Goal: Task Accomplishment & Management: Manage account settings

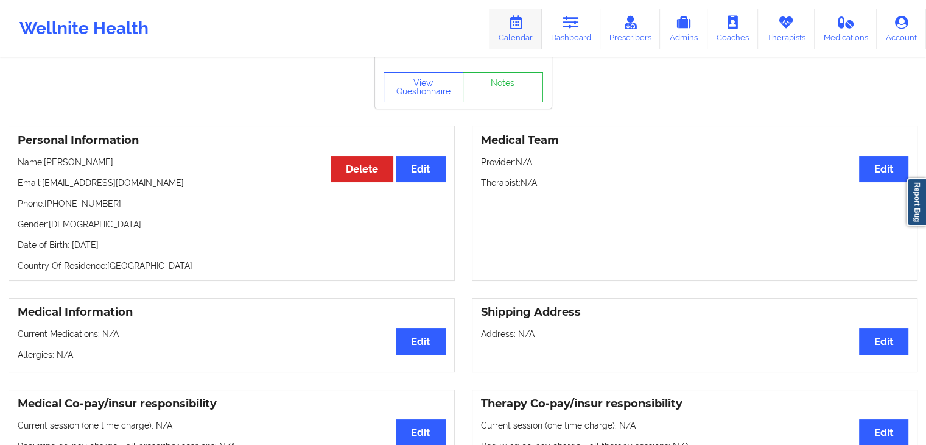
click at [518, 30] on link "Calendar" at bounding box center [516, 29] width 52 height 40
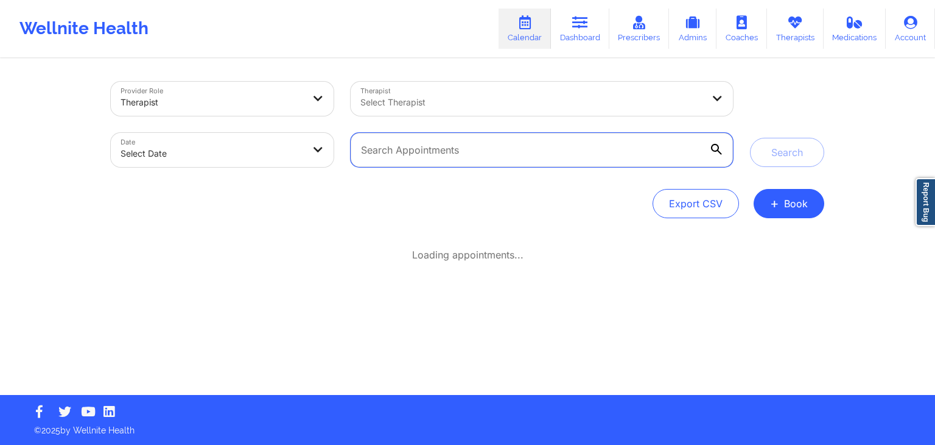
click at [456, 144] on input "text" at bounding box center [542, 150] width 382 height 34
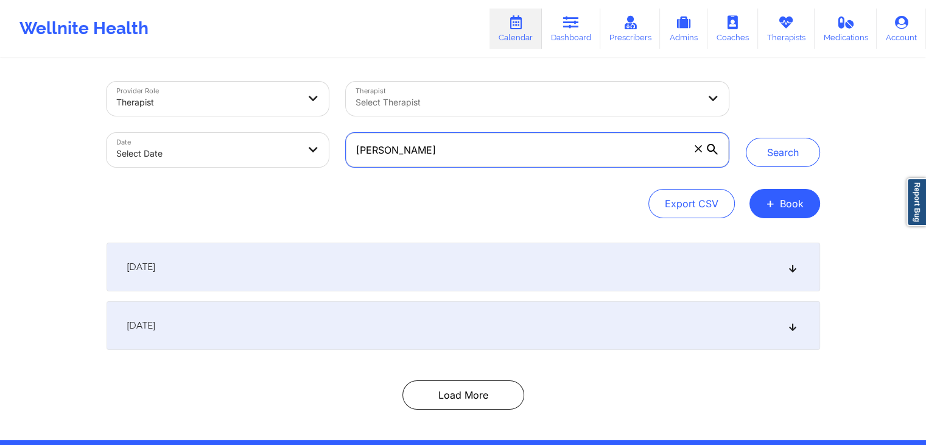
type input "[PERSON_NAME]"
click at [746, 138] on button "Search" at bounding box center [783, 152] width 74 height 29
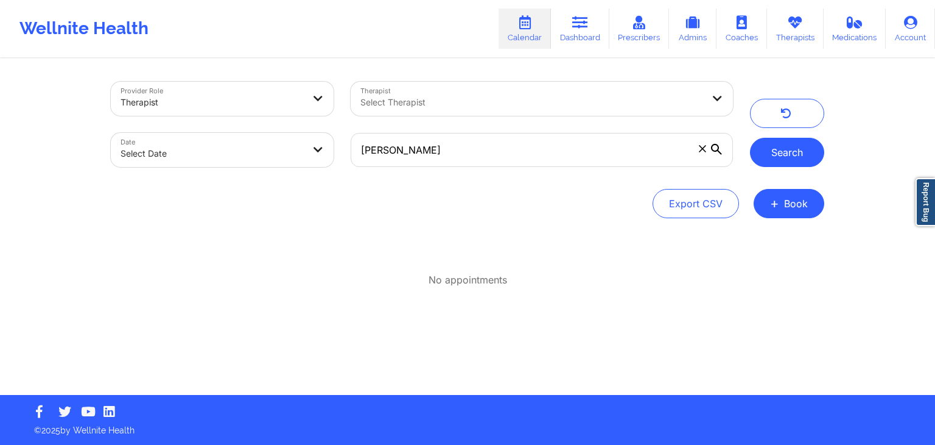
click at [784, 158] on button "Search" at bounding box center [787, 152] width 74 height 29
click at [708, 152] on span at bounding box center [703, 149] width 12 height 12
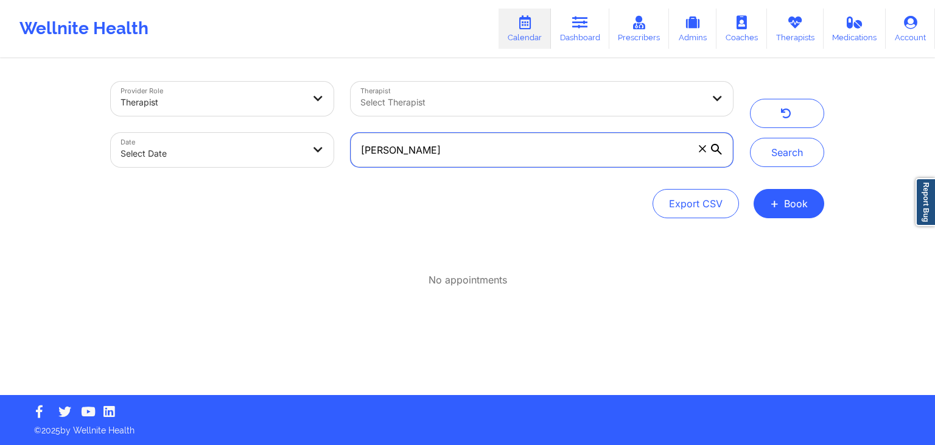
click at [708, 152] on input "[PERSON_NAME]" at bounding box center [542, 150] width 382 height 34
click at [436, 150] on input "text" at bounding box center [542, 150] width 382 height 34
type input "[PERSON_NAME]"
click at [750, 138] on button "Search" at bounding box center [787, 152] width 74 height 29
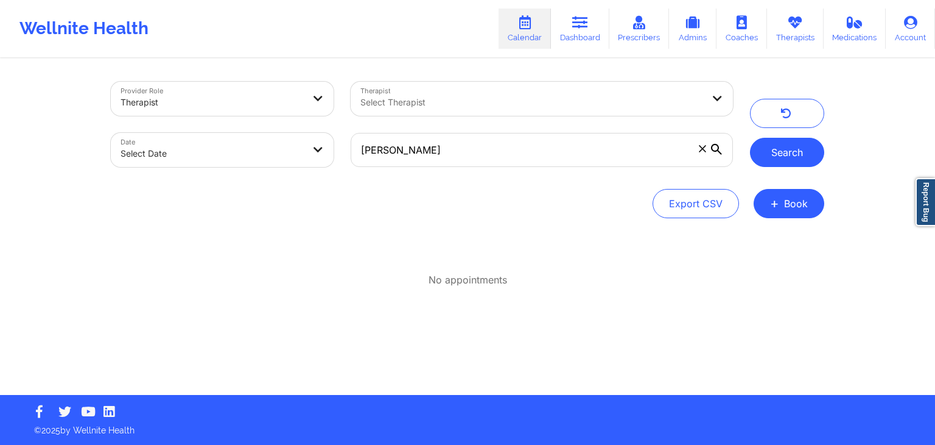
click at [797, 161] on button "Search" at bounding box center [787, 152] width 74 height 29
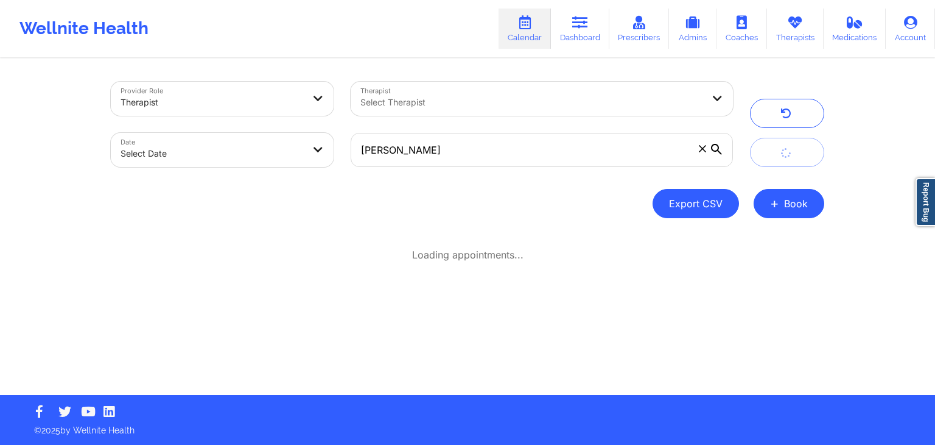
click at [708, 206] on button "Export CSV" at bounding box center [696, 203] width 86 height 29
select select "2025-7"
select select "2025-8"
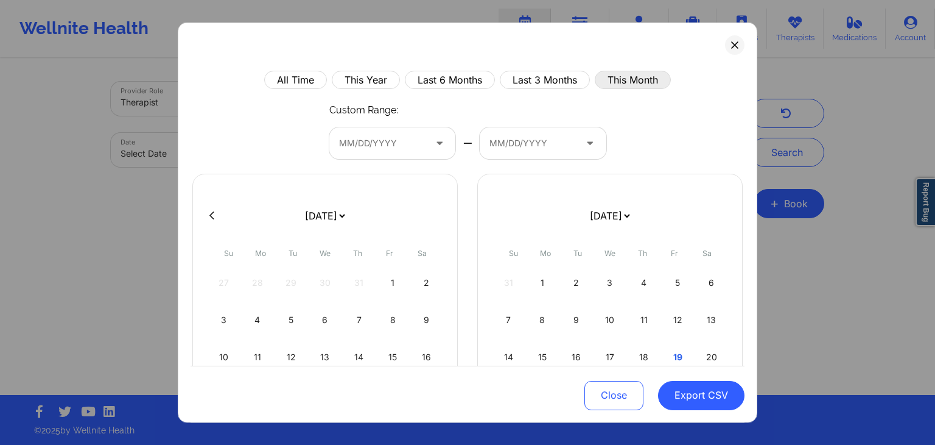
click at [619, 76] on button "This Month" at bounding box center [633, 80] width 76 height 18
select select "2025-7"
select select "2025-8"
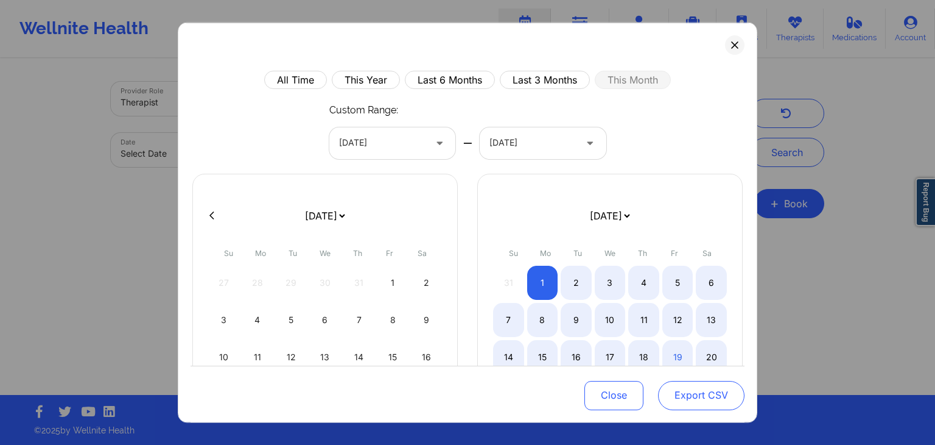
click at [694, 393] on button "Export CSV" at bounding box center [701, 395] width 86 height 29
select select "2025-7"
select select "2025-8"
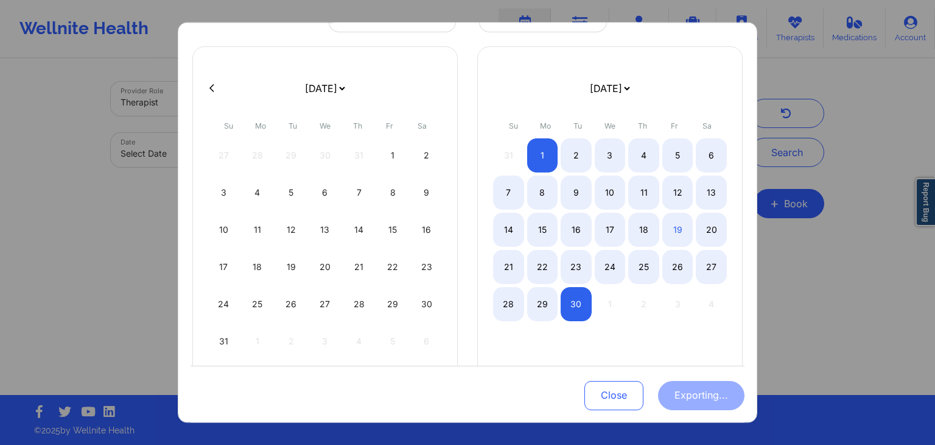
scroll to position [135, 0]
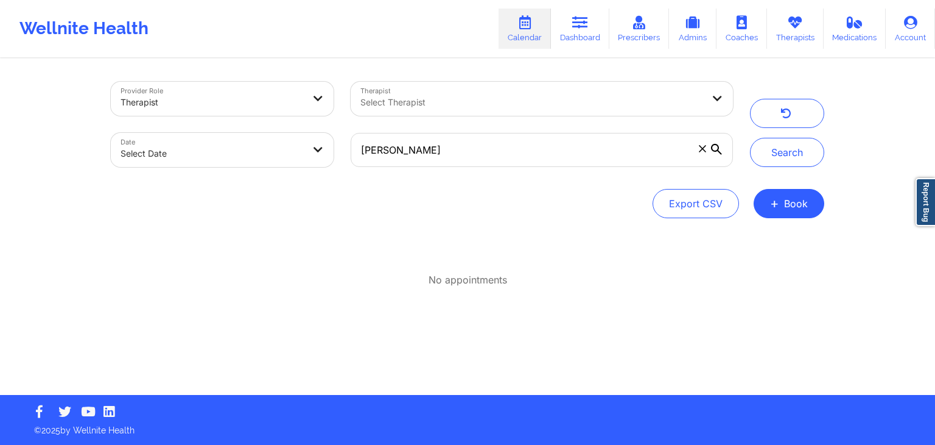
click at [702, 147] on icon at bounding box center [702, 148] width 7 height 7
click at [702, 147] on input "[PERSON_NAME]" at bounding box center [542, 150] width 382 height 34
click at [611, 101] on div at bounding box center [532, 102] width 343 height 15
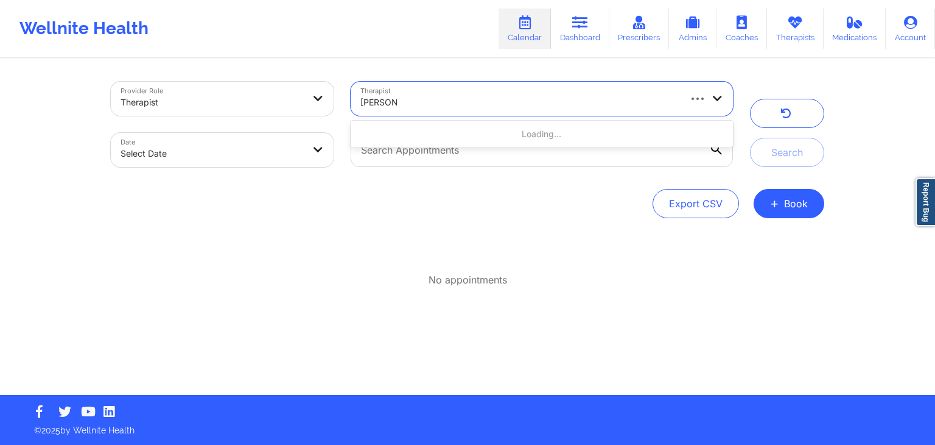
type input "[PERSON_NAME]"
click at [522, 108] on div at bounding box center [520, 102] width 319 height 15
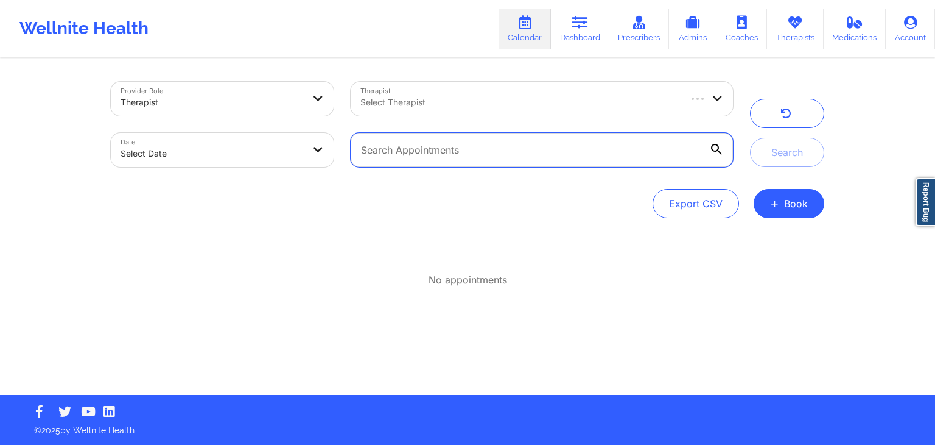
click at [504, 155] on input "text" at bounding box center [542, 150] width 382 height 34
click at [632, 213] on div "Export CSV + Book" at bounding box center [468, 203] width 714 height 29
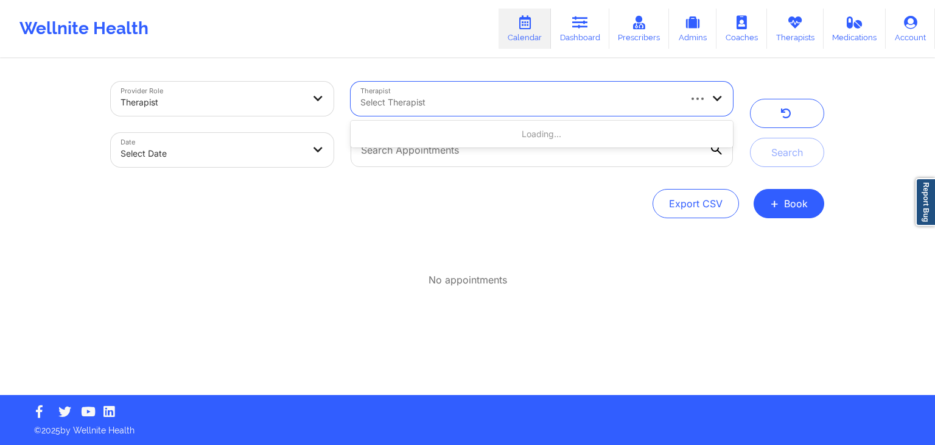
click at [698, 86] on div at bounding box center [707, 99] width 54 height 34
type input "quisha"
click at [490, 87] on div "Select Therapist" at bounding box center [515, 99] width 329 height 34
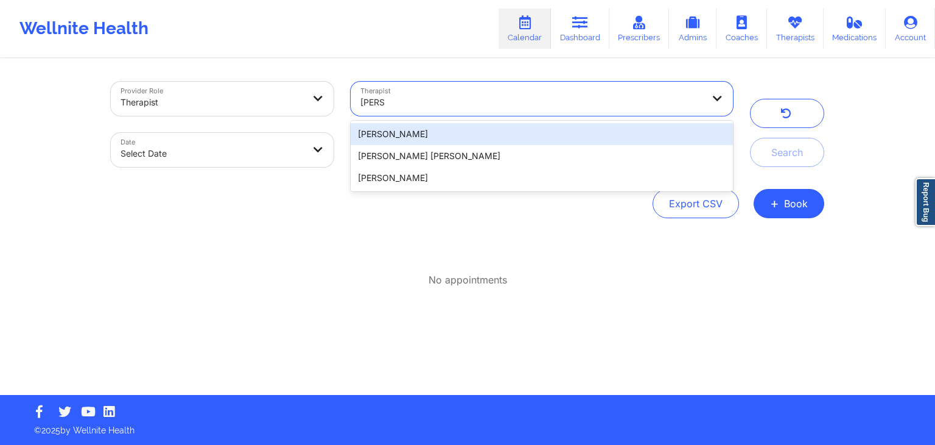
type input "quisha"
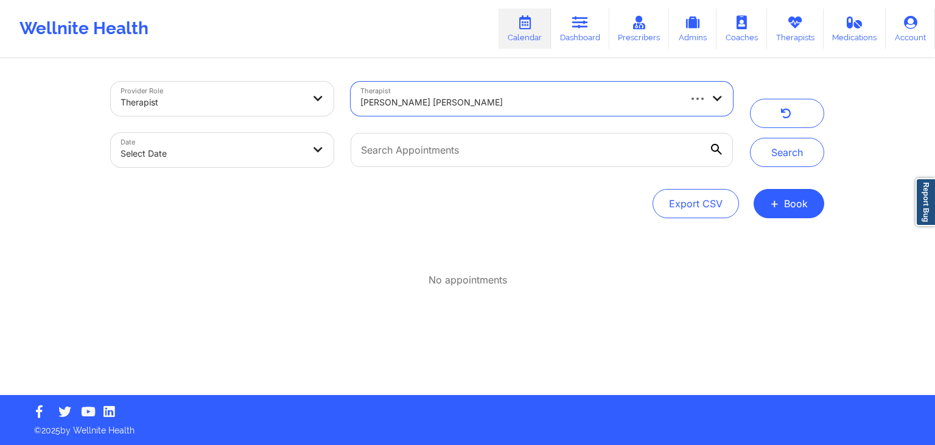
select select "2025-8"
select select "2025-9"
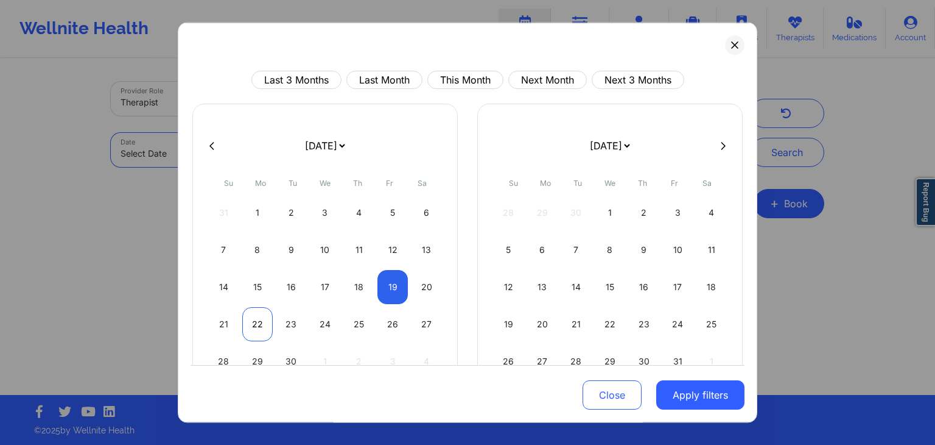
click at [251, 317] on div "22" at bounding box center [257, 324] width 31 height 34
select select "2025-8"
select select "2025-9"
select select "2025-8"
select select "2025-9"
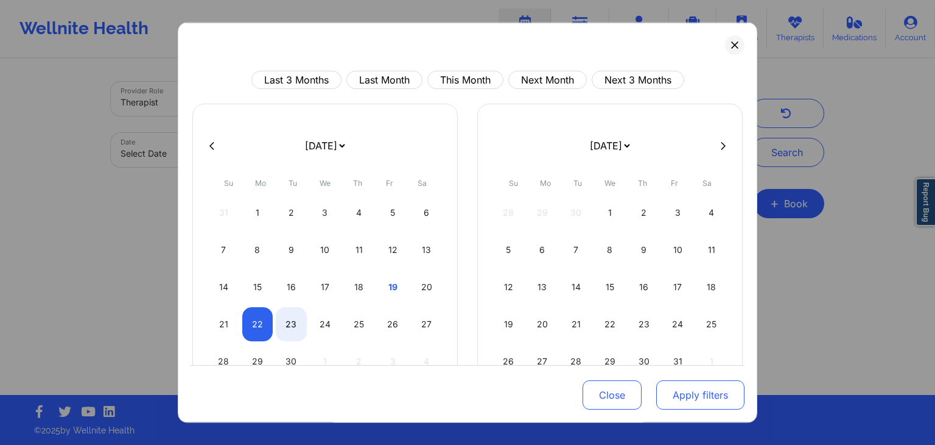
click at [675, 398] on button "Apply filters" at bounding box center [700, 395] width 88 height 29
select select "2025-8"
select select "2025-9"
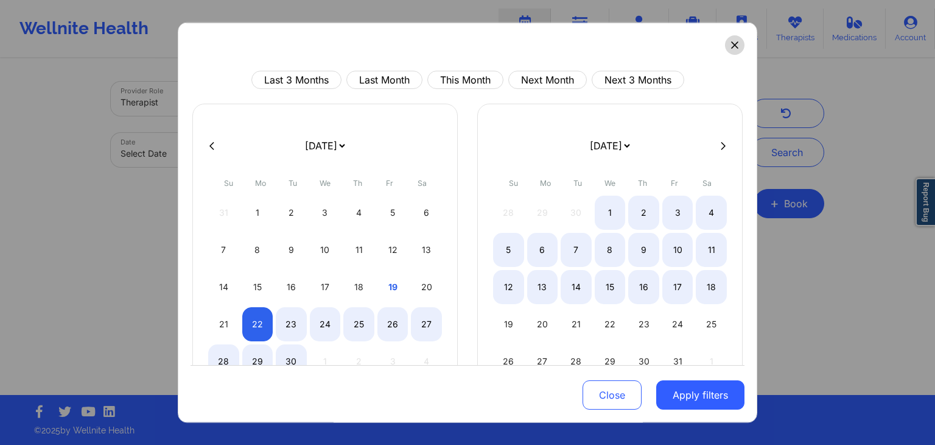
click at [731, 42] on icon at bounding box center [734, 44] width 7 height 7
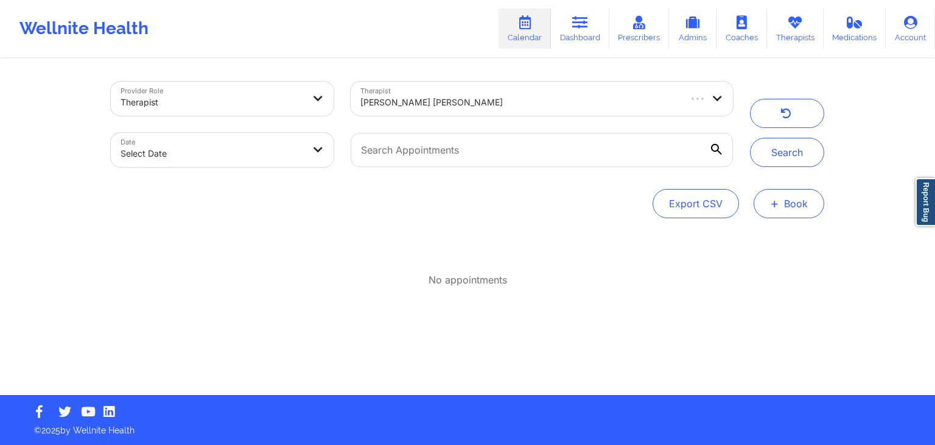
click at [796, 217] on button "+ Book" at bounding box center [789, 203] width 71 height 29
click at [762, 234] on button "Therapy Session" at bounding box center [768, 242] width 93 height 20
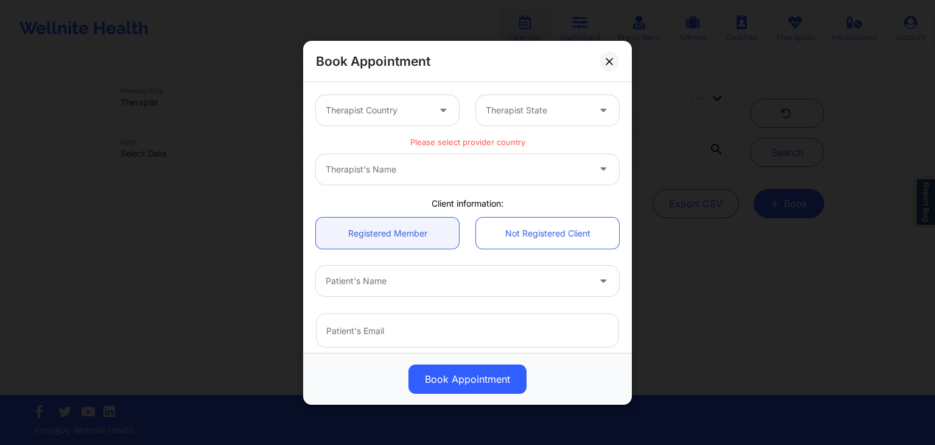
click at [404, 116] on div at bounding box center [377, 110] width 103 height 15
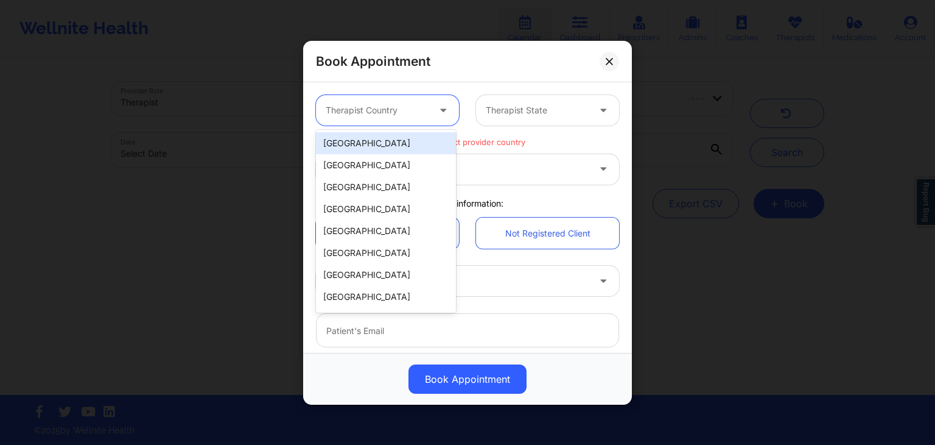
click at [402, 143] on div "[GEOGRAPHIC_DATA]" at bounding box center [386, 143] width 140 height 22
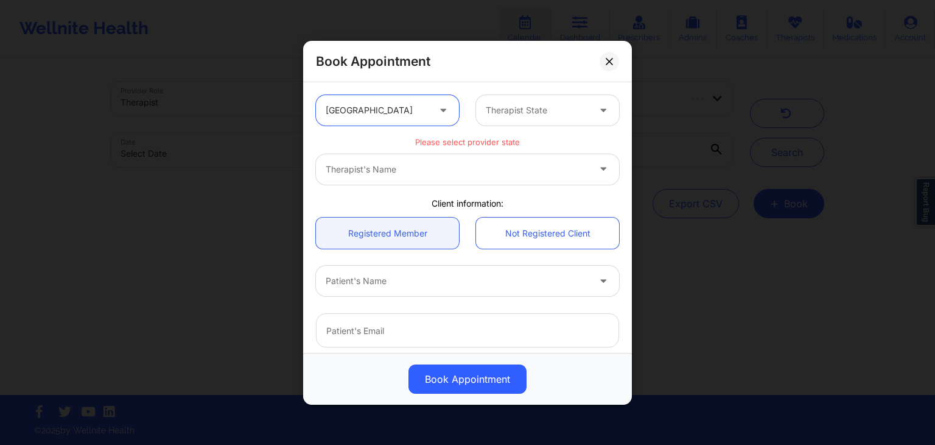
click at [546, 105] on div at bounding box center [537, 110] width 103 height 15
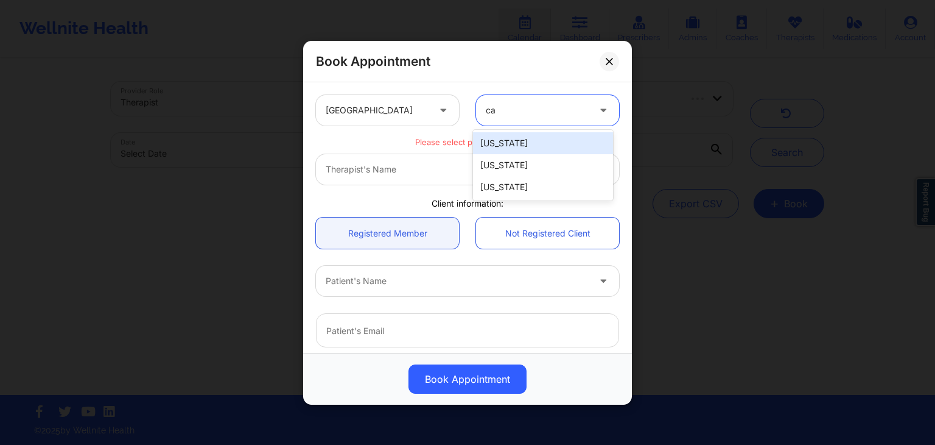
type input "cal"
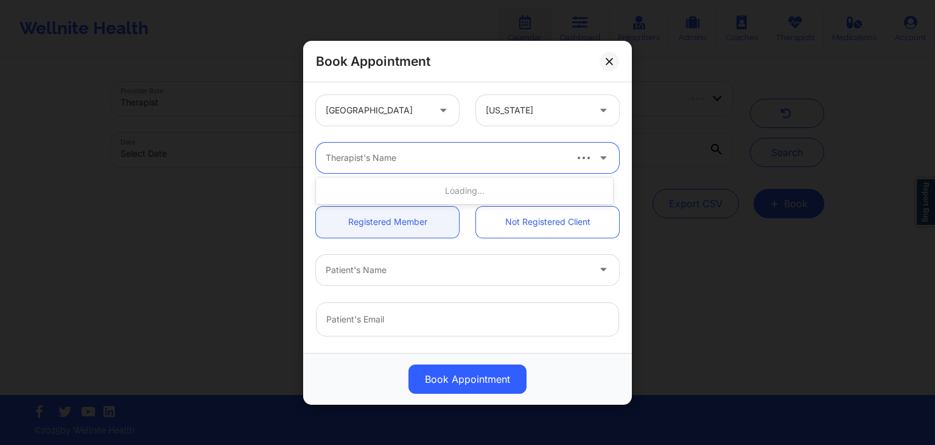
click at [542, 159] on div at bounding box center [445, 157] width 239 height 15
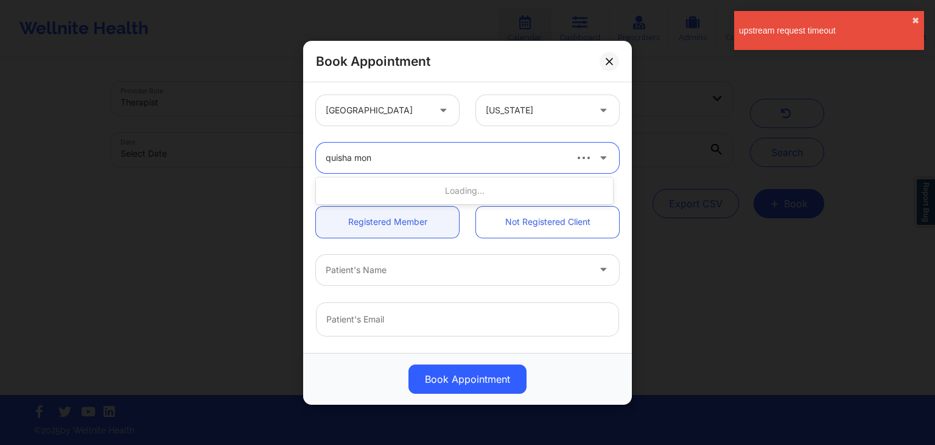
type input "quisha mon"
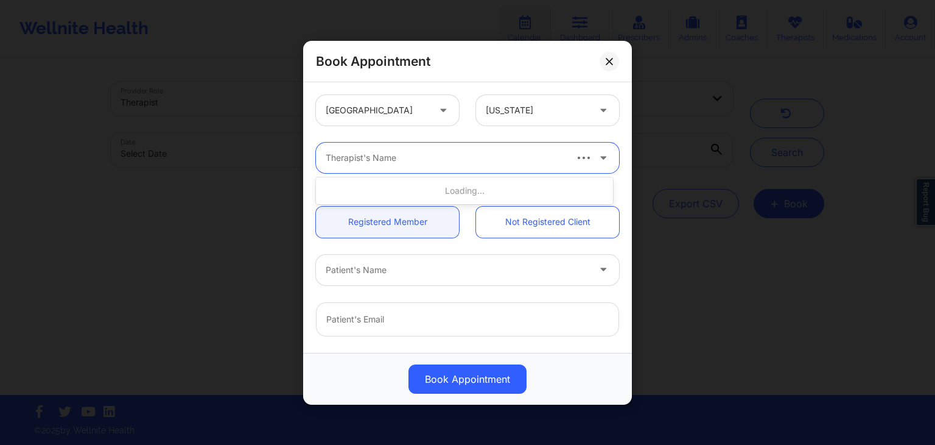
click at [451, 164] on div at bounding box center [445, 157] width 239 height 15
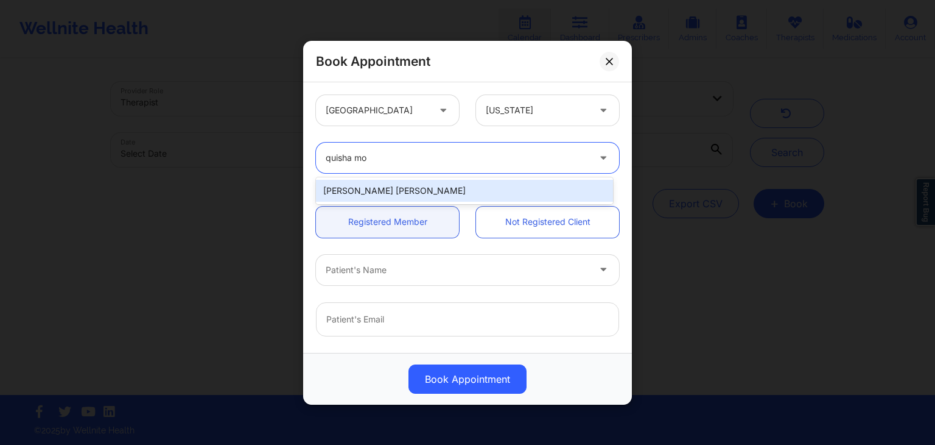
type input "quisha mon"
click at [442, 194] on div "[PERSON_NAME] [PERSON_NAME]" at bounding box center [464, 191] width 297 height 22
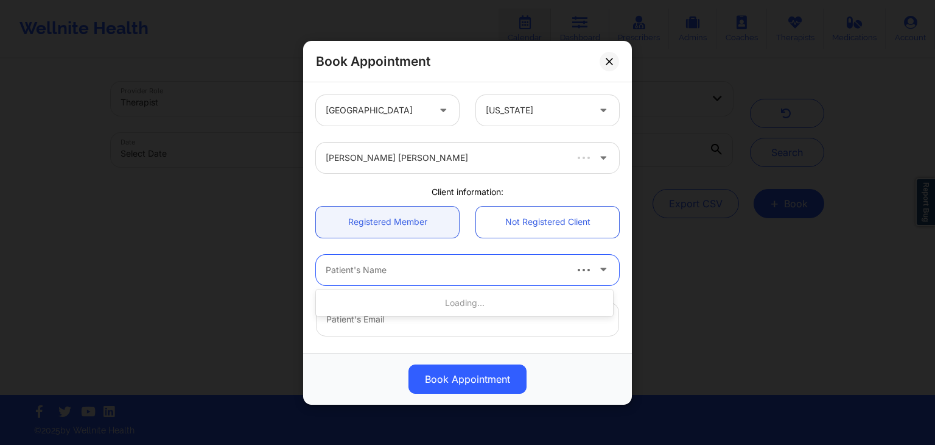
click at [404, 266] on div at bounding box center [445, 269] width 239 height 15
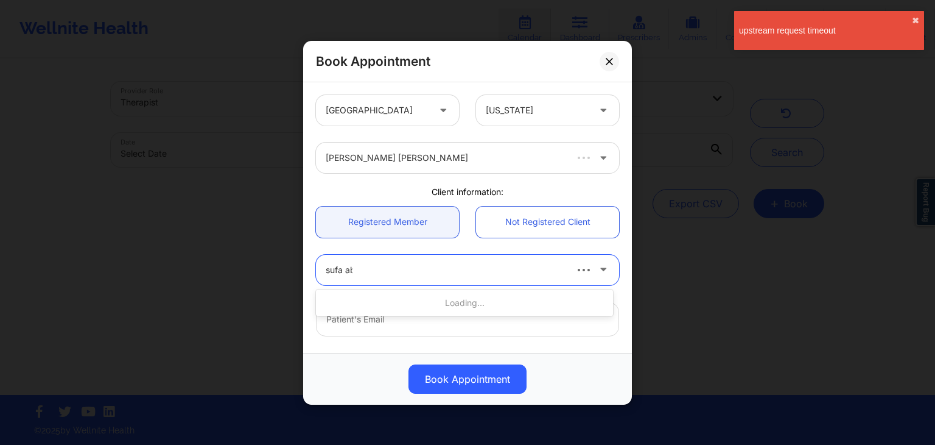
type input "sufa abd"
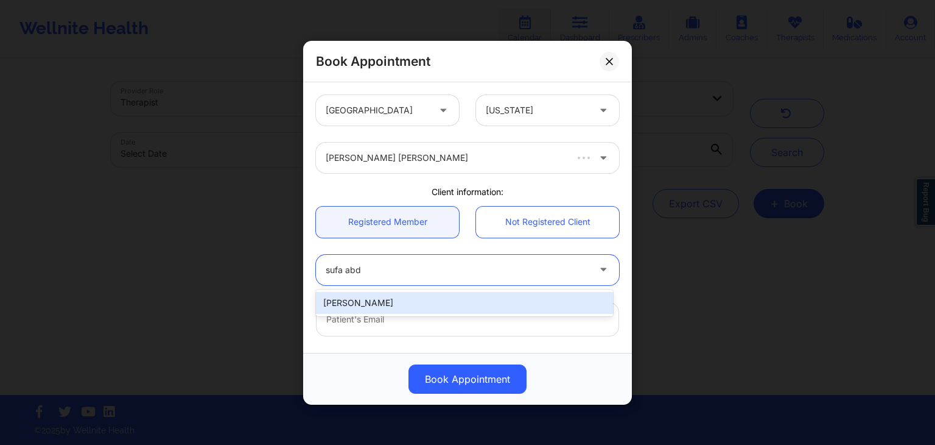
click at [401, 298] on div "[PERSON_NAME]" at bounding box center [464, 303] width 297 height 22
type input "[EMAIL_ADDRESS][DOMAIN_NAME]"
type input "[PHONE_NUMBER]"
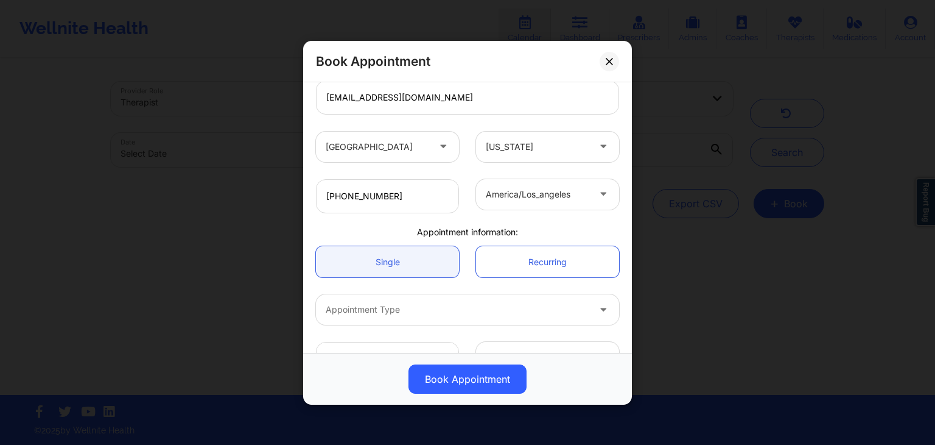
scroll to position [217, 0]
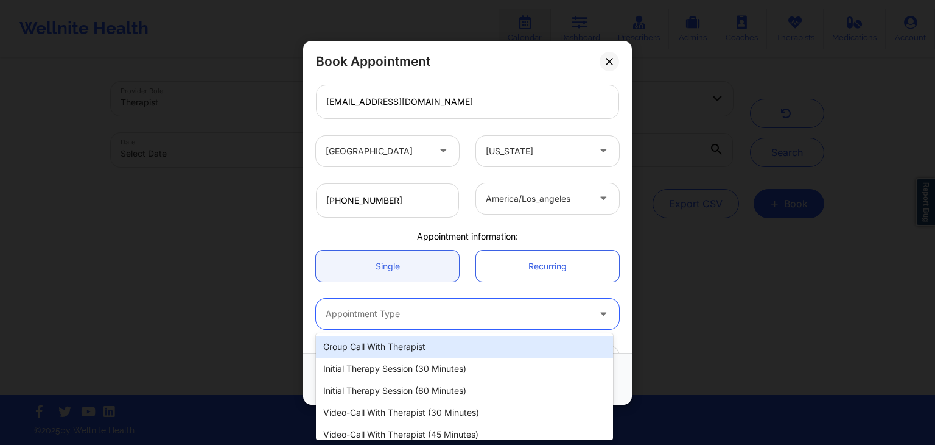
click at [441, 320] on div "Appointment Type" at bounding box center [453, 313] width 274 height 30
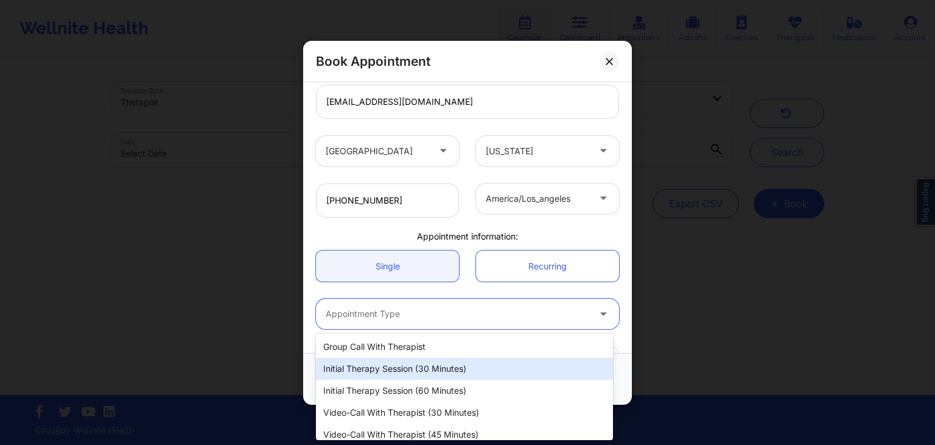
click at [460, 368] on div "Initial Therapy Session (30 minutes)" at bounding box center [464, 368] width 297 height 22
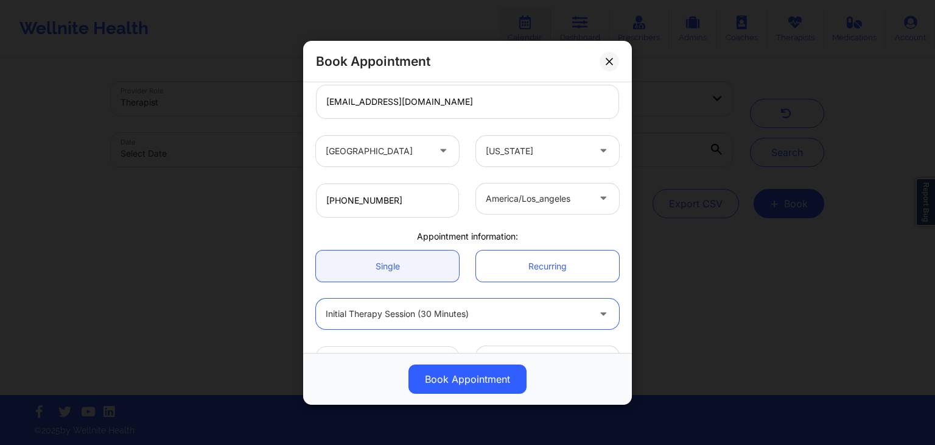
scroll to position [254, 0]
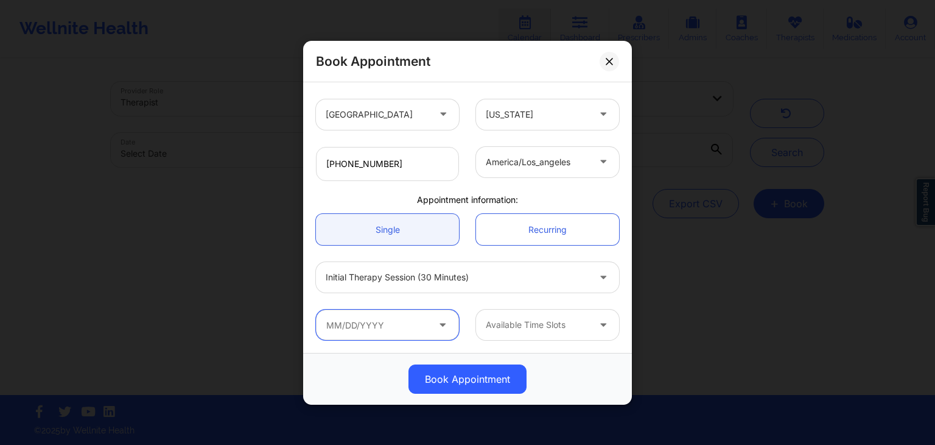
click at [377, 333] on input "text" at bounding box center [387, 324] width 143 height 30
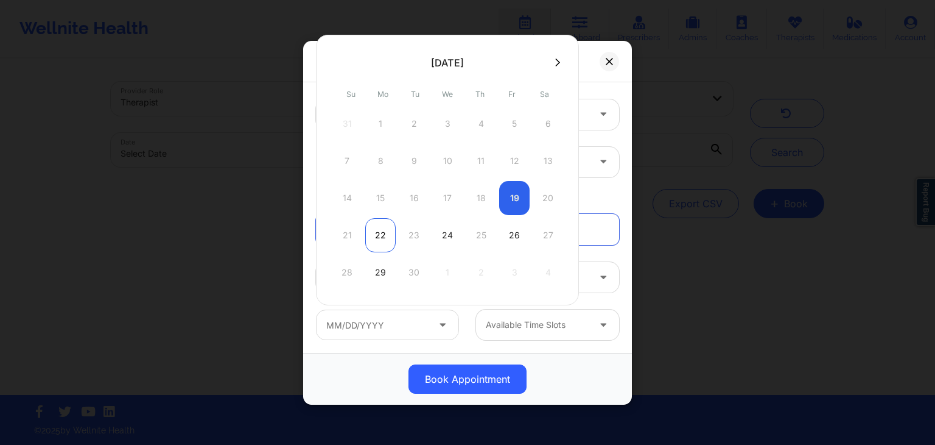
click at [376, 231] on div "22" at bounding box center [380, 235] width 30 height 34
type input "[DATE]"
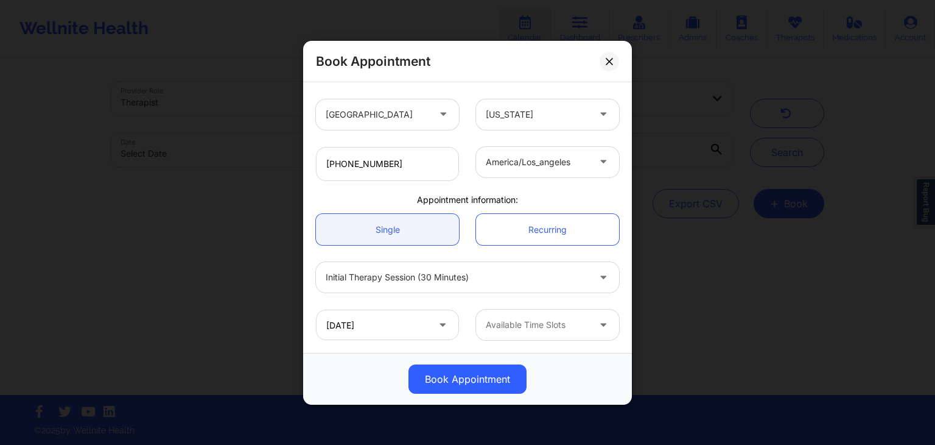
click at [510, 323] on div at bounding box center [537, 324] width 103 height 15
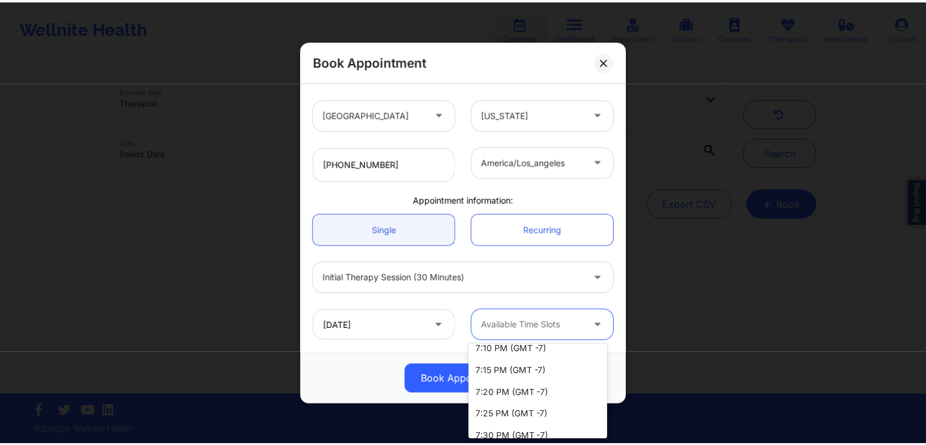
scroll to position [0, 0]
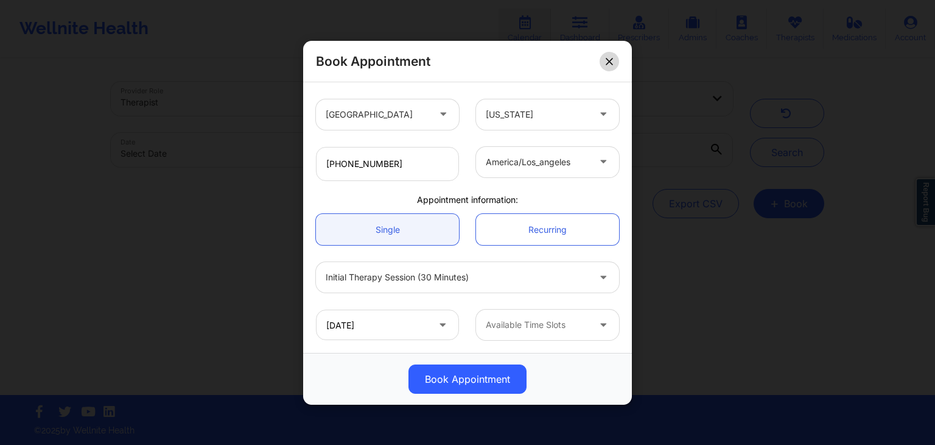
click at [605, 58] on button at bounding box center [609, 60] width 19 height 19
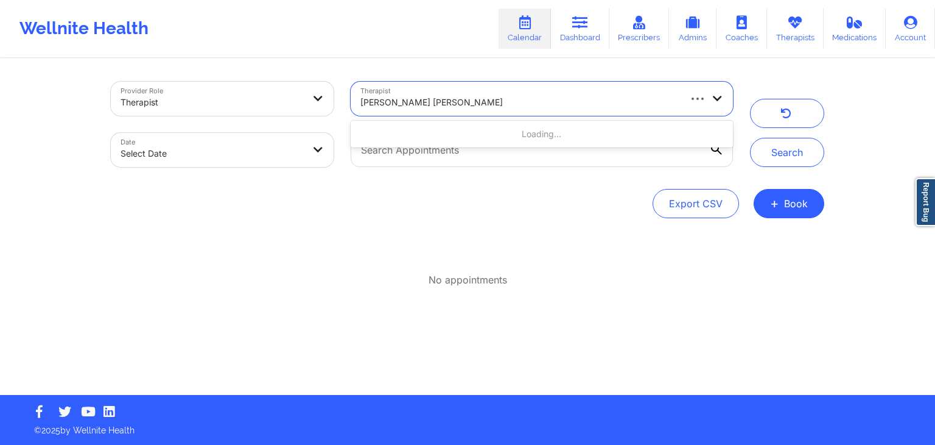
click at [524, 112] on div "[PERSON_NAME] [PERSON_NAME]" at bounding box center [520, 102] width 319 height 27
select select "2025-8"
select select "2025-9"
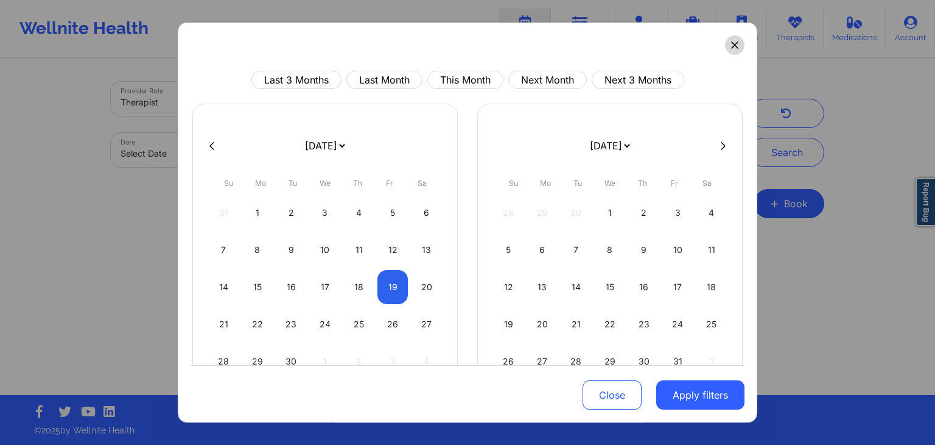
click at [731, 46] on icon at bounding box center [734, 44] width 7 height 7
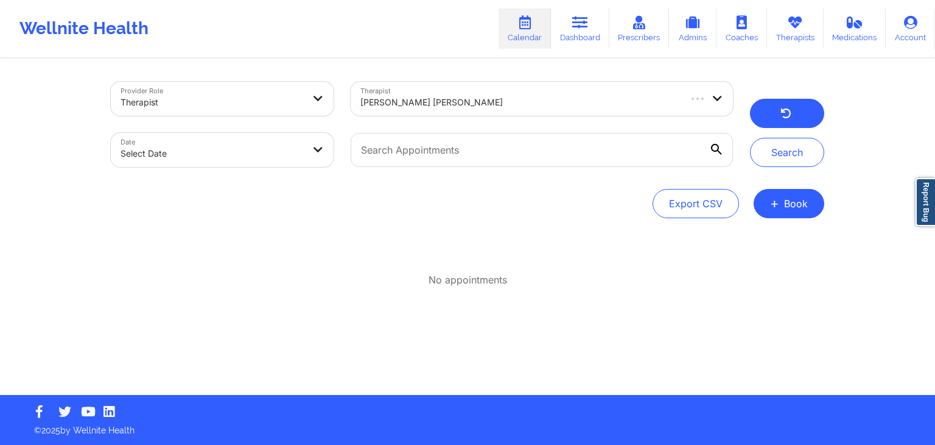
click at [772, 114] on button "button" at bounding box center [787, 113] width 74 height 29
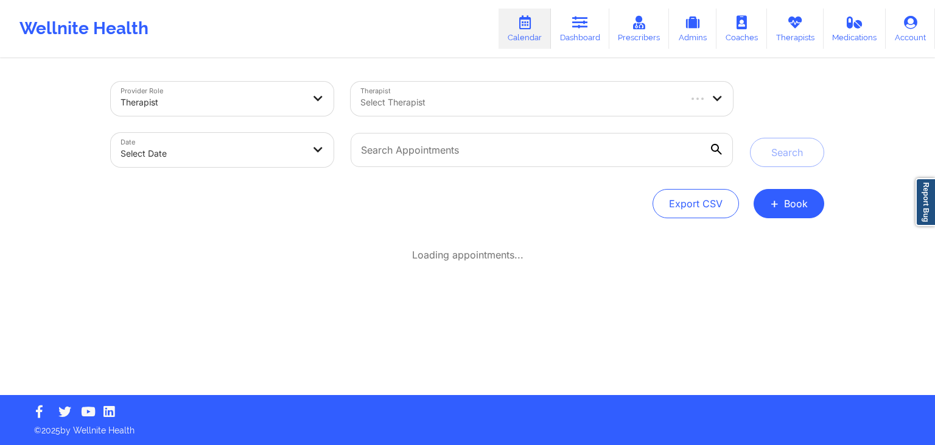
select select "2025-8"
select select "2025-9"
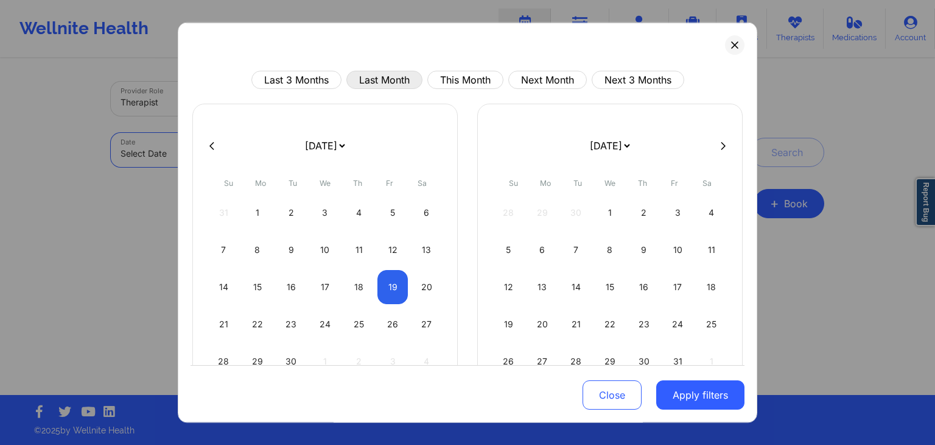
select select "2025-8"
select select "2025-9"
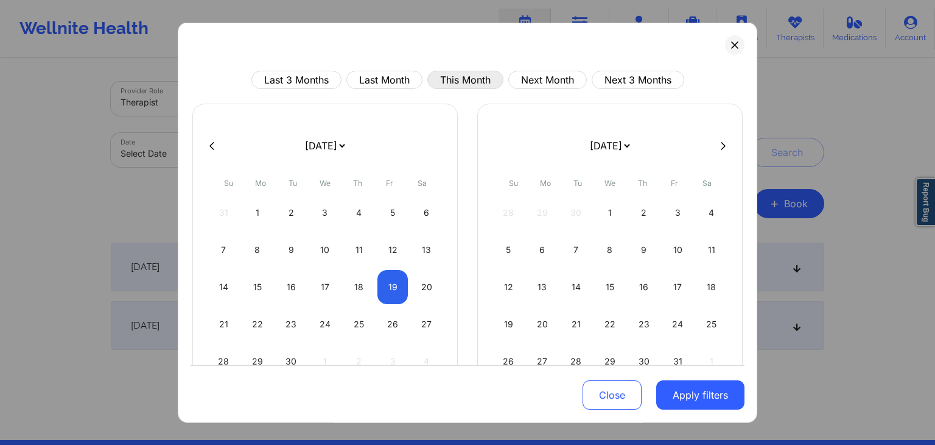
click at [439, 82] on button "This Month" at bounding box center [466, 80] width 76 height 18
select select "2025-8"
select select "2025-9"
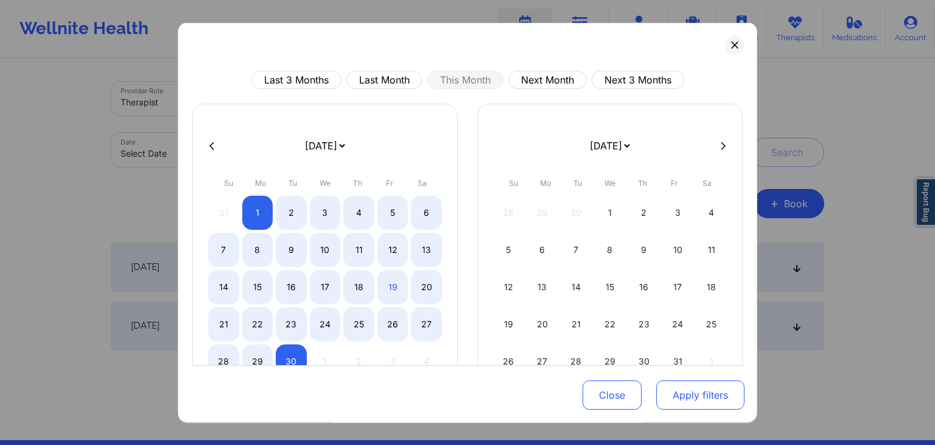
click at [700, 393] on button "Apply filters" at bounding box center [700, 395] width 88 height 29
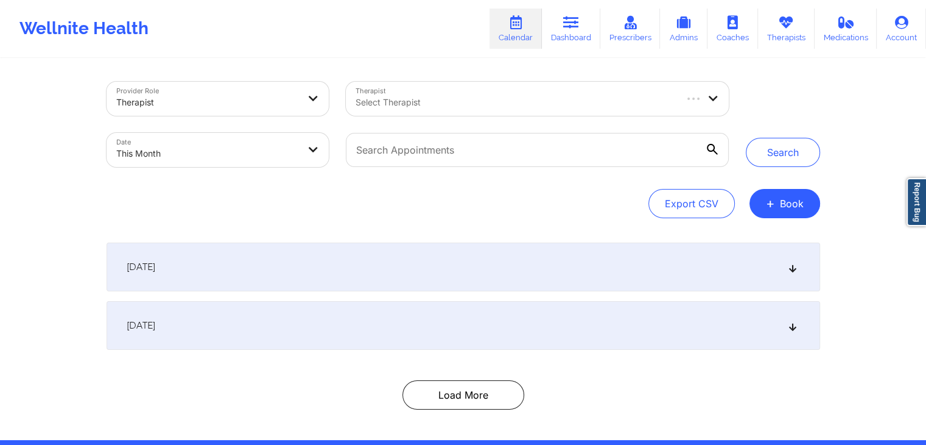
click at [792, 269] on icon at bounding box center [792, 266] width 10 height 9
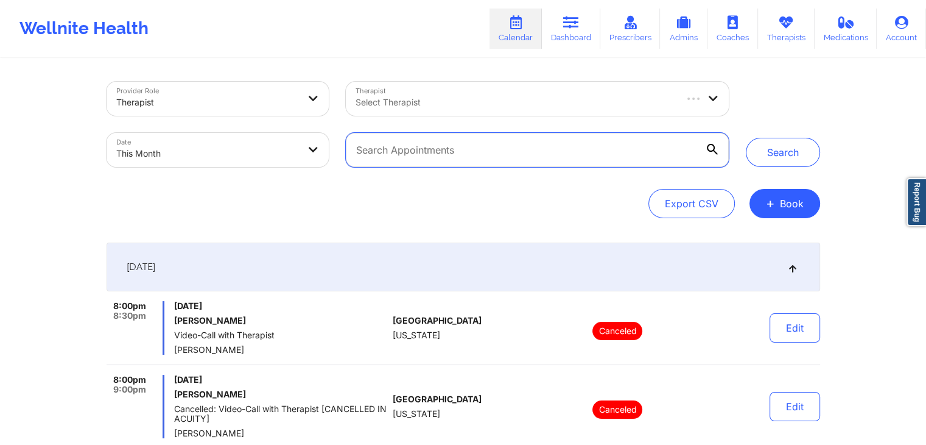
click at [539, 166] on input "text" at bounding box center [537, 150] width 382 height 34
type input "[PERSON_NAME]"
click at [746, 138] on button "Search" at bounding box center [783, 152] width 74 height 29
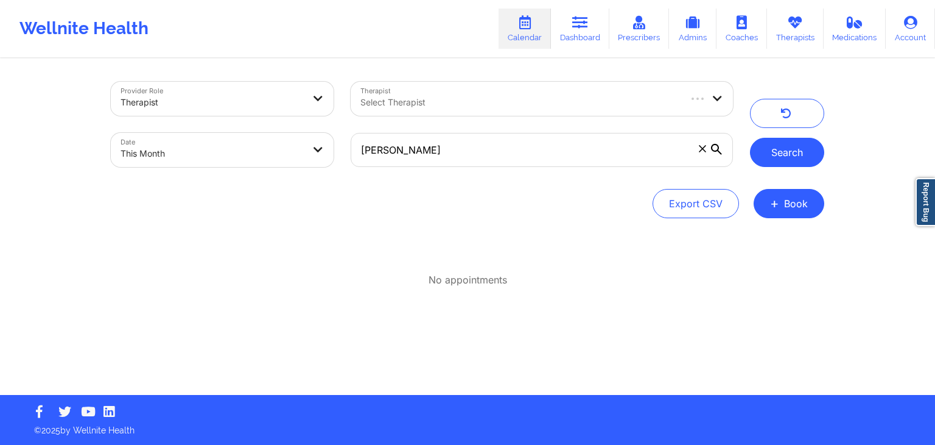
click at [764, 158] on button "Search" at bounding box center [787, 152] width 74 height 29
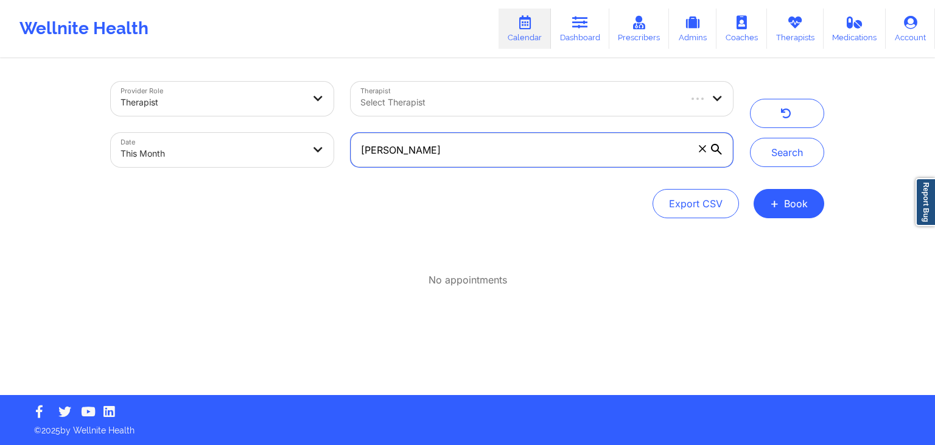
click at [467, 161] on input "[PERSON_NAME]" at bounding box center [542, 150] width 382 height 34
click at [580, 33] on link "Dashboard" at bounding box center [580, 29] width 58 height 40
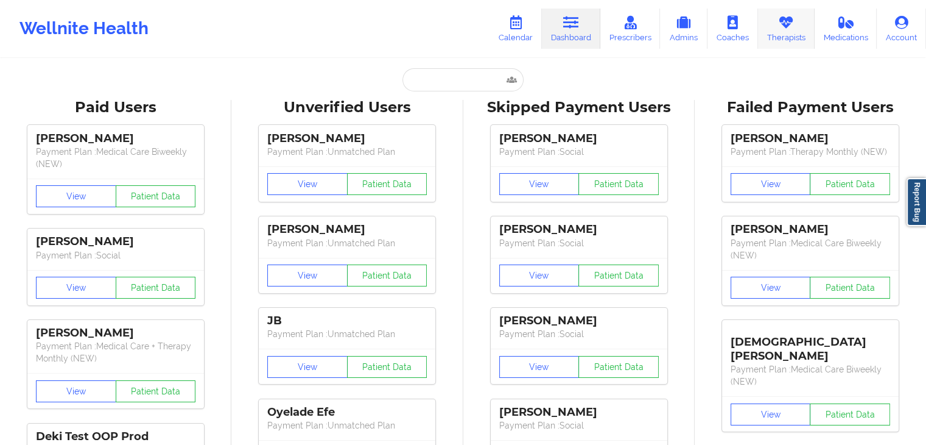
click at [787, 27] on icon at bounding box center [786, 22] width 16 height 13
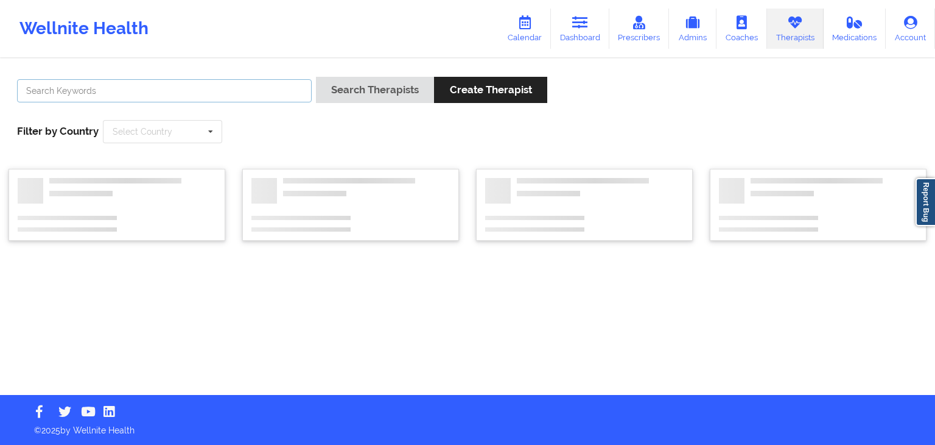
click at [154, 91] on input "text" at bounding box center [164, 90] width 295 height 23
type input "[PERSON_NAME]"
click at [316, 77] on button "Search Therapists" at bounding box center [375, 90] width 118 height 26
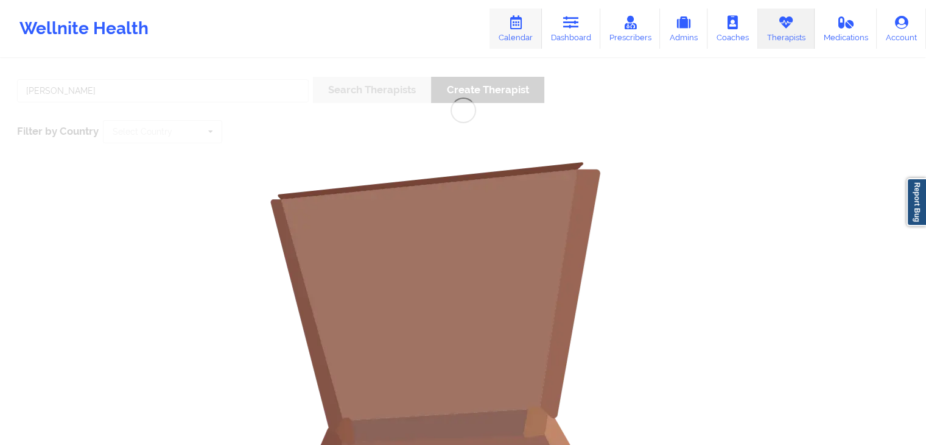
click at [521, 32] on link "Calendar" at bounding box center [516, 29] width 52 height 40
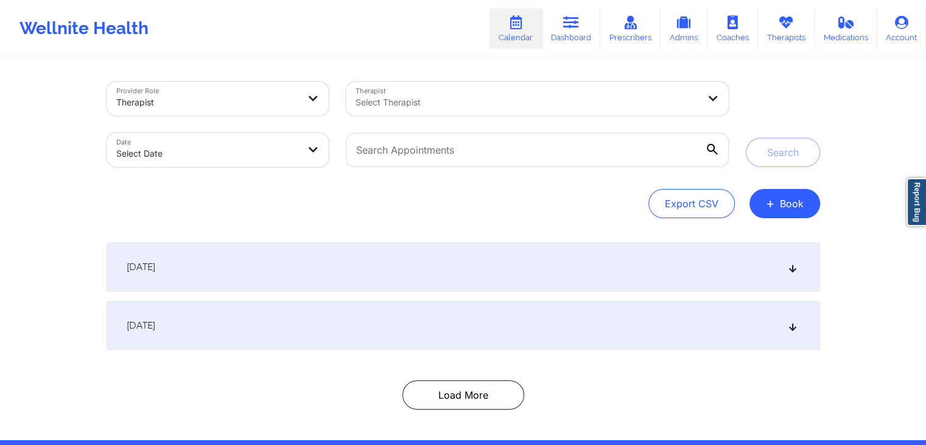
scroll to position [45, 0]
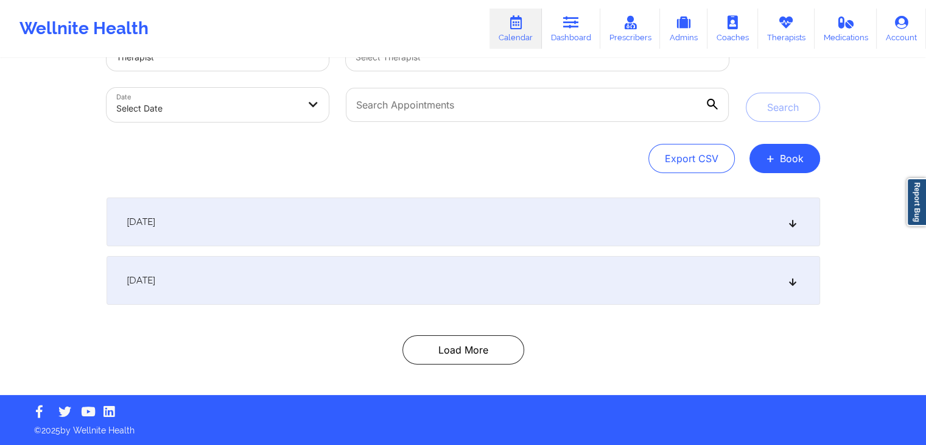
click at [456, 368] on div "Provider Role Therapist Therapist Select Therapist Date Select Date Search Expo…" at bounding box center [463, 205] width 731 height 380
click at [451, 355] on button "Load More" at bounding box center [464, 349] width 122 height 29
click at [504, 355] on button "Load More" at bounding box center [464, 349] width 122 height 29
select select "2025-8"
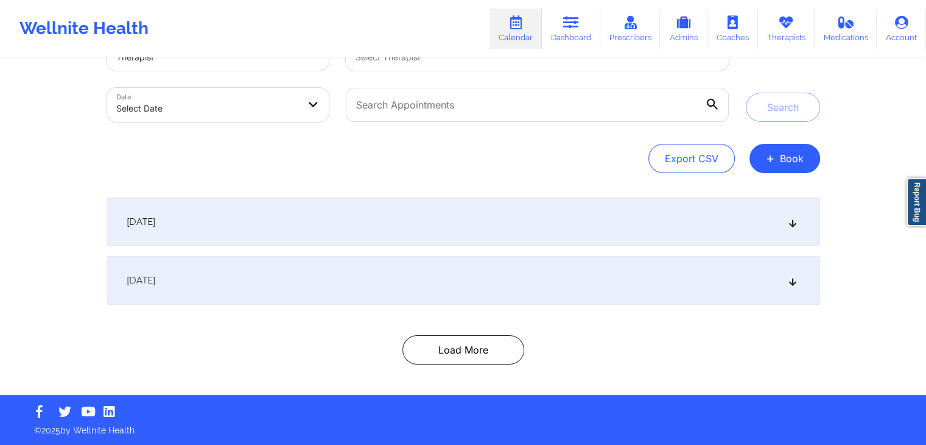
select select "2025-9"
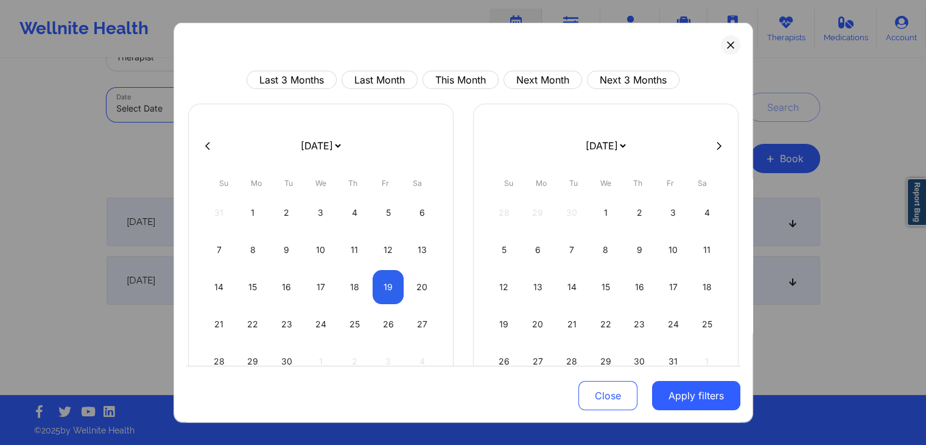
click at [294, 110] on body "Wellnite Health Calendar Dashboard Prescribers Admins Coaches Therapists Medica…" at bounding box center [463, 177] width 926 height 445
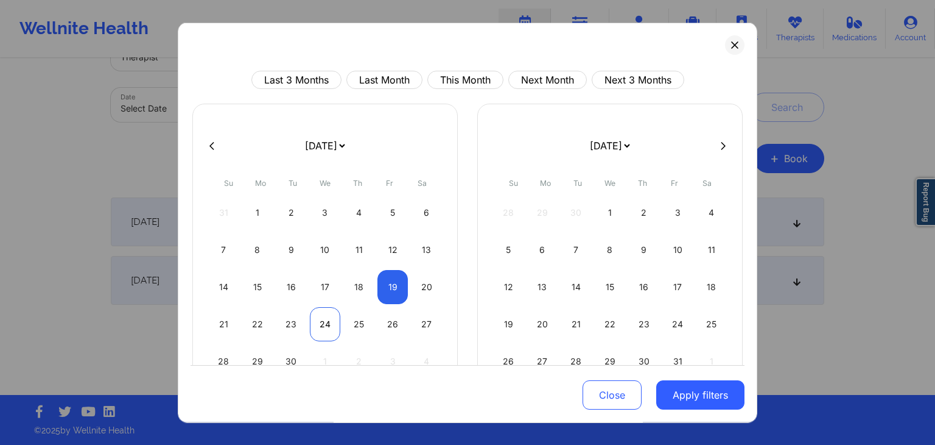
click at [321, 314] on div "24" at bounding box center [325, 324] width 31 height 34
select select "2025-8"
select select "2025-9"
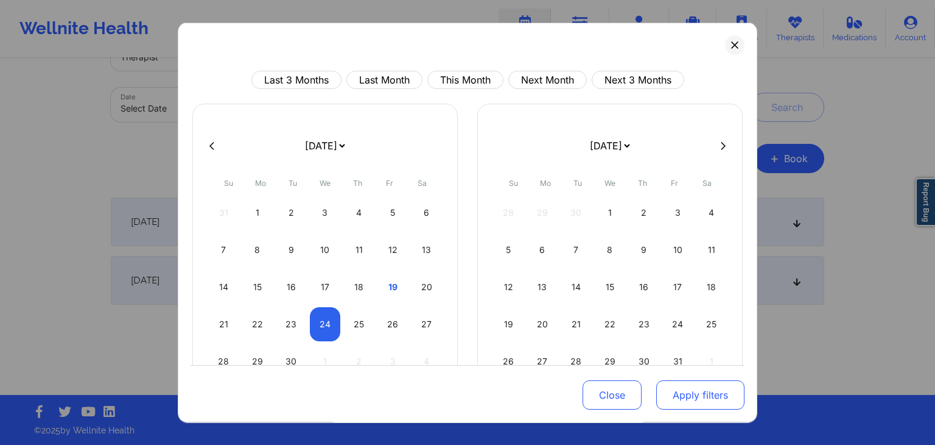
select select "2025-8"
select select "2025-9"
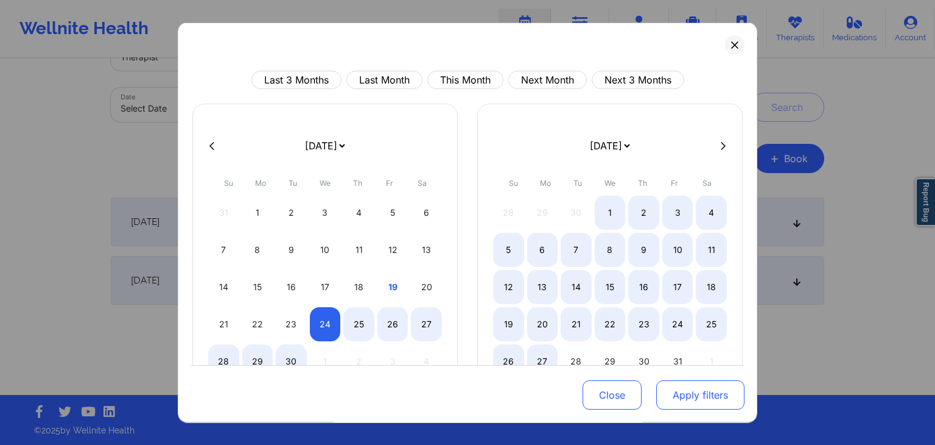
click at [668, 395] on button "Apply filters" at bounding box center [700, 395] width 88 height 29
select select "2025-8"
select select "2025-9"
select select "2025-8"
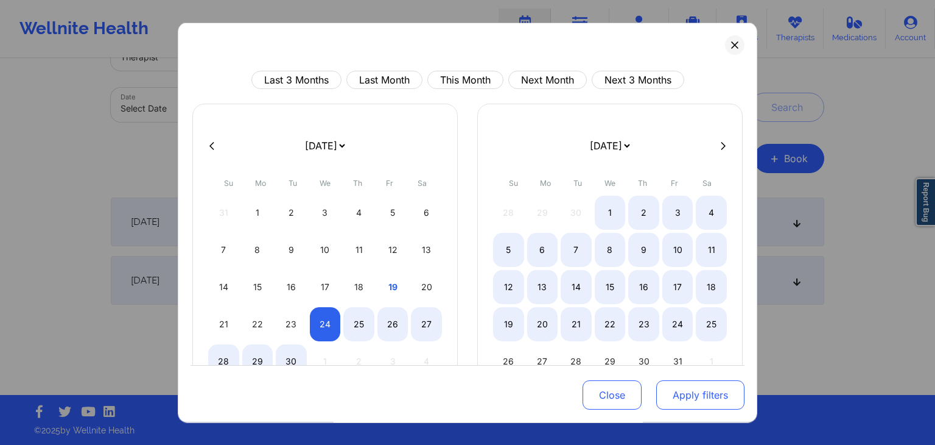
select select "2025-9"
click at [680, 393] on button "Apply filters" at bounding box center [700, 395] width 88 height 29
select select "2025-8"
select select "2025-9"
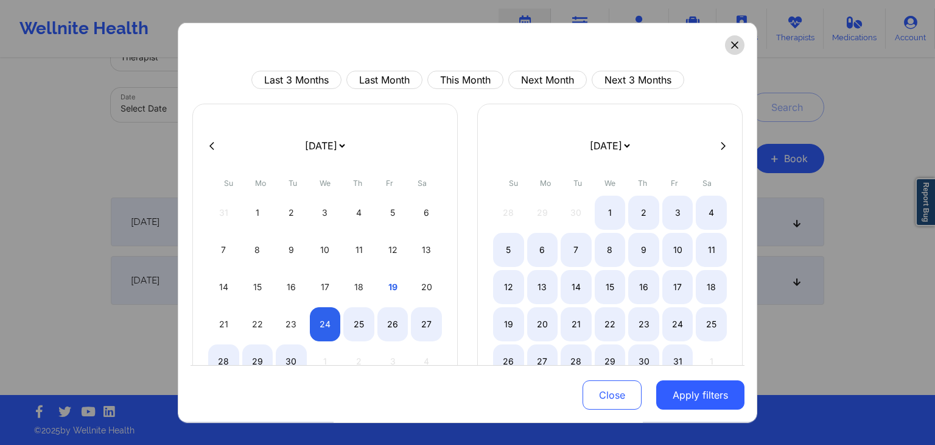
click at [727, 40] on button at bounding box center [734, 44] width 19 height 19
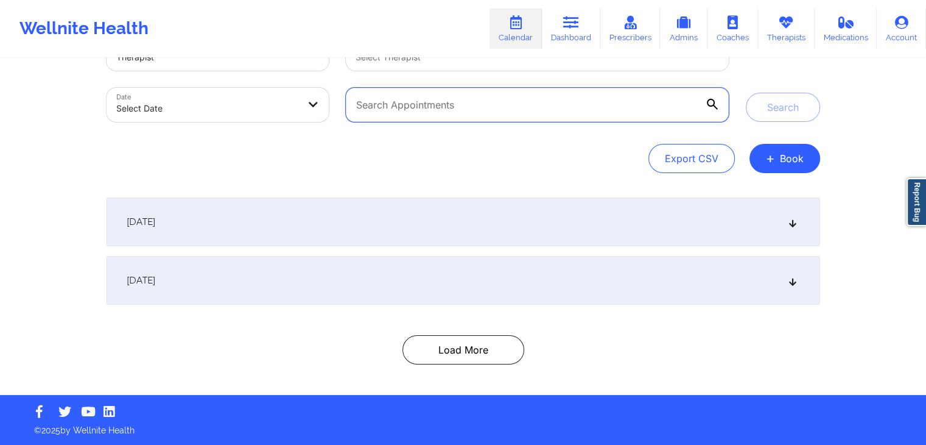
click at [441, 121] on input "text" at bounding box center [537, 105] width 382 height 34
type input "[PERSON_NAME]"
click at [746, 93] on button "Search" at bounding box center [783, 107] width 74 height 29
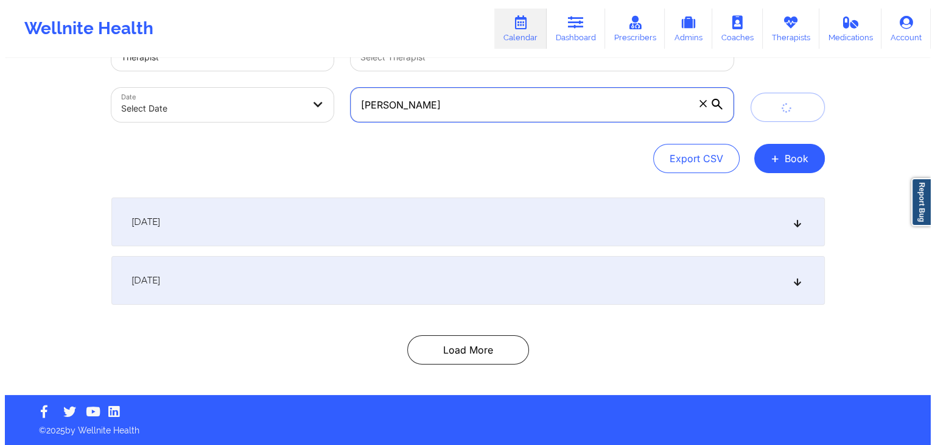
scroll to position [0, 0]
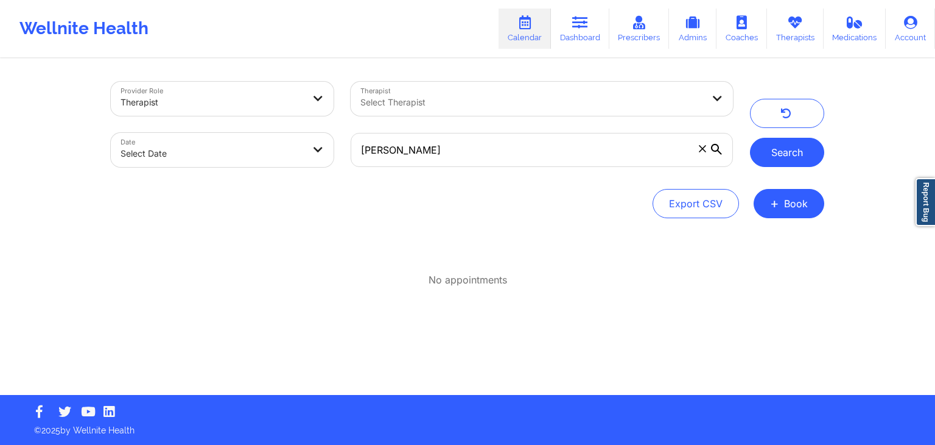
click at [761, 160] on button "Search" at bounding box center [787, 152] width 74 height 29
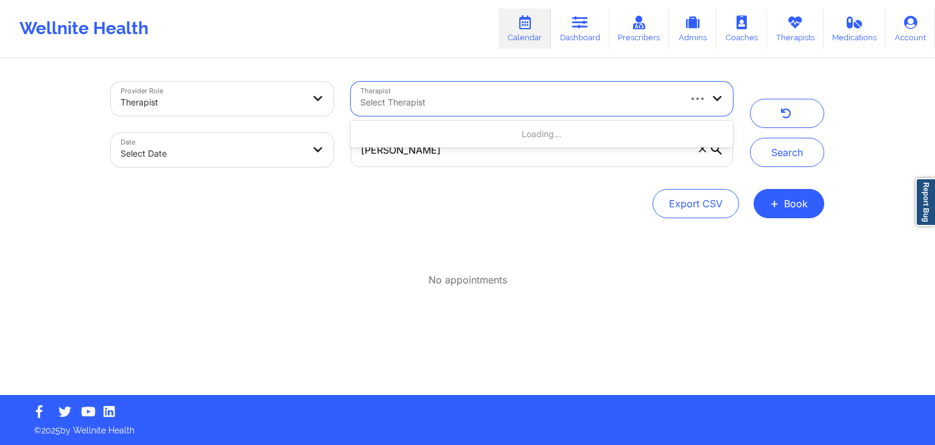
click at [630, 96] on div at bounding box center [520, 102] width 319 height 15
type input "[PERSON_NAME]"
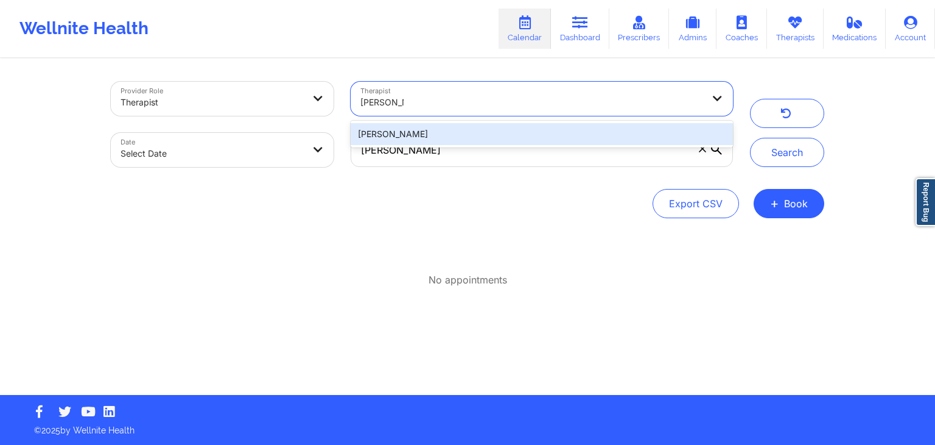
click at [418, 127] on div "[PERSON_NAME]" at bounding box center [542, 134] width 382 height 22
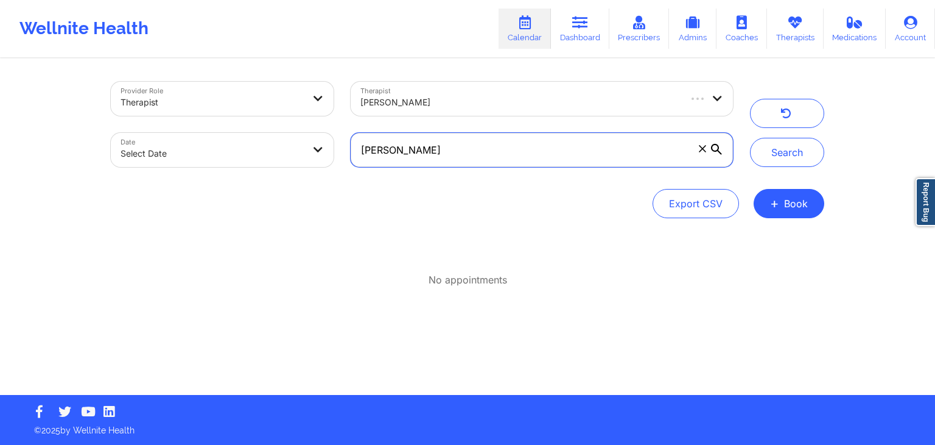
drag, startPoint x: 401, startPoint y: 155, endPoint x: 353, endPoint y: 150, distance: 48.4
click at [353, 150] on input "[PERSON_NAME]" at bounding box center [542, 150] width 382 height 34
select select "2025-8"
select select "2025-9"
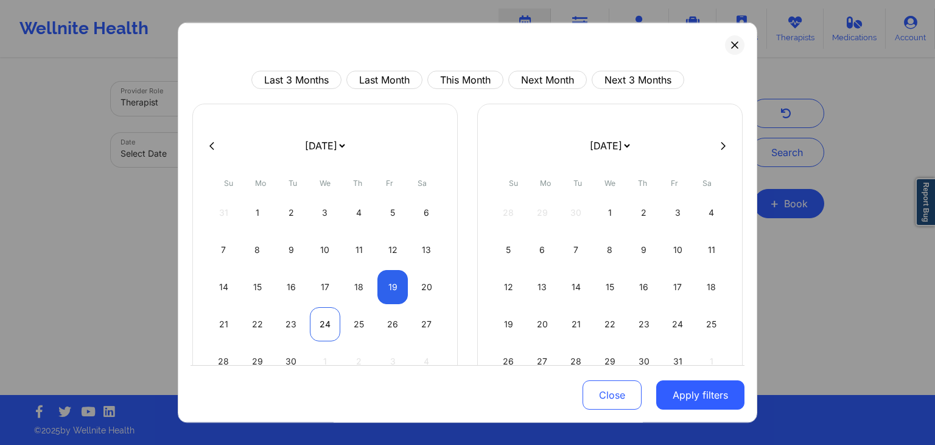
click at [322, 323] on div "24" at bounding box center [325, 324] width 31 height 34
select select "2025-8"
select select "2025-9"
select select "2025-8"
select select "2025-9"
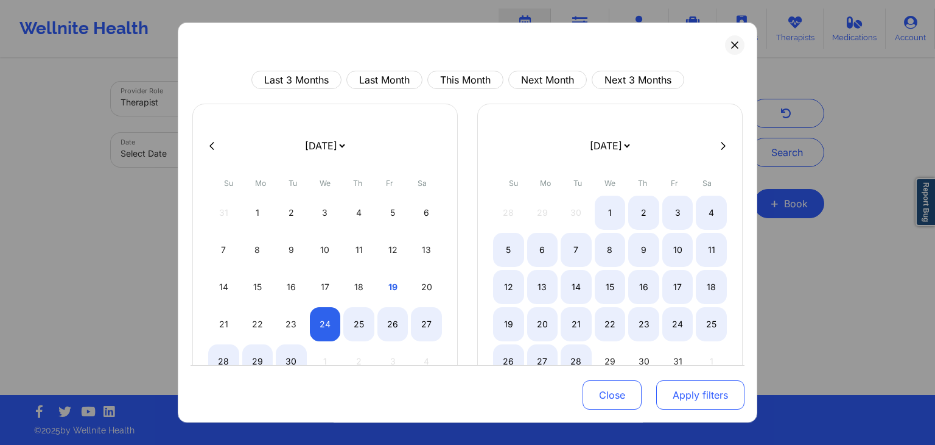
click at [664, 390] on button "Apply filters" at bounding box center [700, 395] width 88 height 29
click at [673, 393] on button "Apply filters" at bounding box center [700, 395] width 88 height 29
click at [709, 390] on button "Apply filters" at bounding box center [700, 395] width 88 height 29
click at [681, 398] on button "Apply filters" at bounding box center [700, 395] width 88 height 29
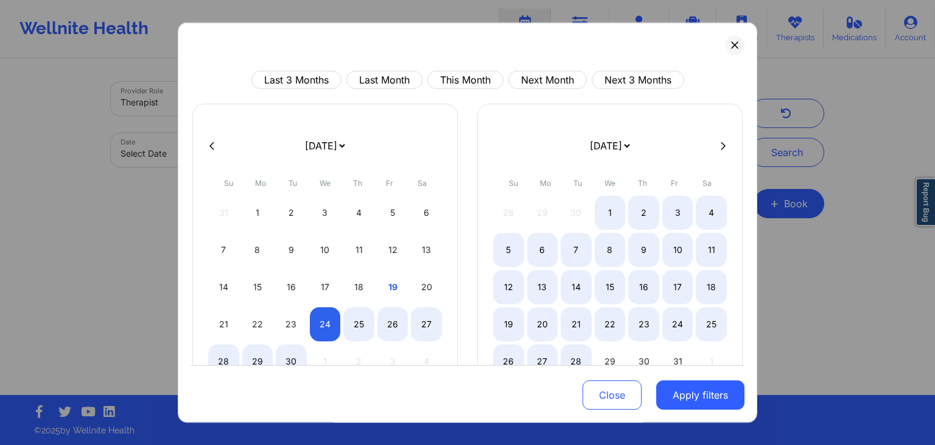
select select "2025-8"
select select "2025-9"
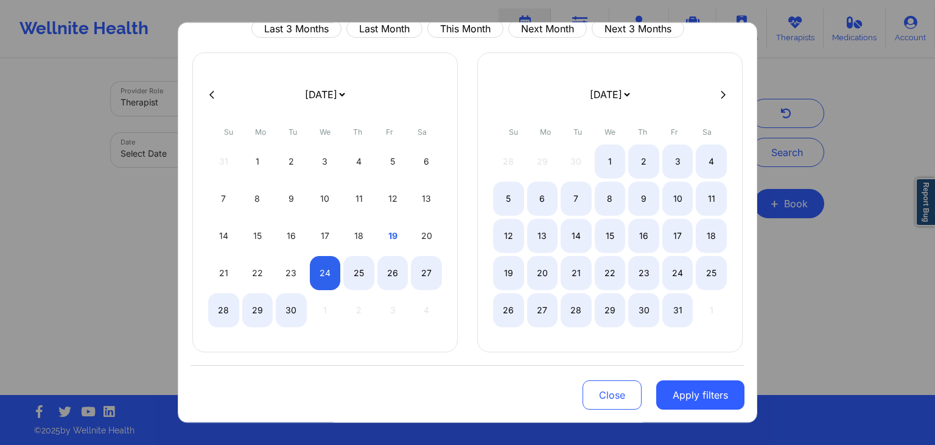
select select "2025-8"
select select "2025-9"
click at [692, 396] on button "Apply filters" at bounding box center [700, 395] width 88 height 29
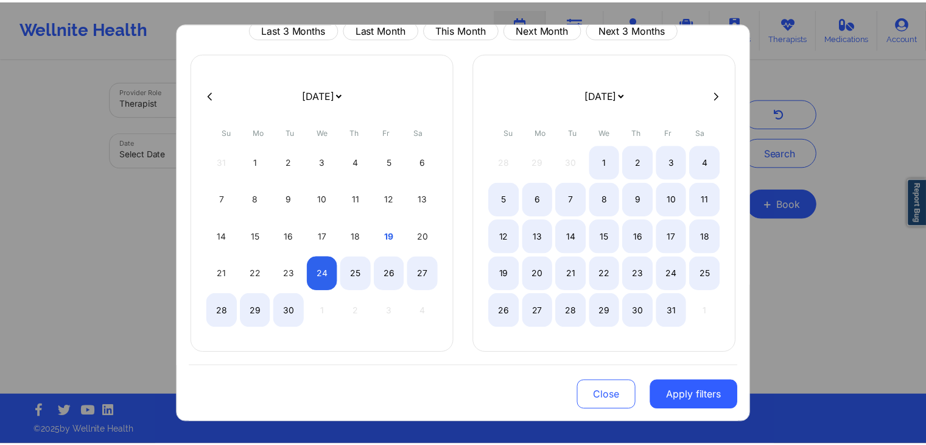
scroll to position [0, 0]
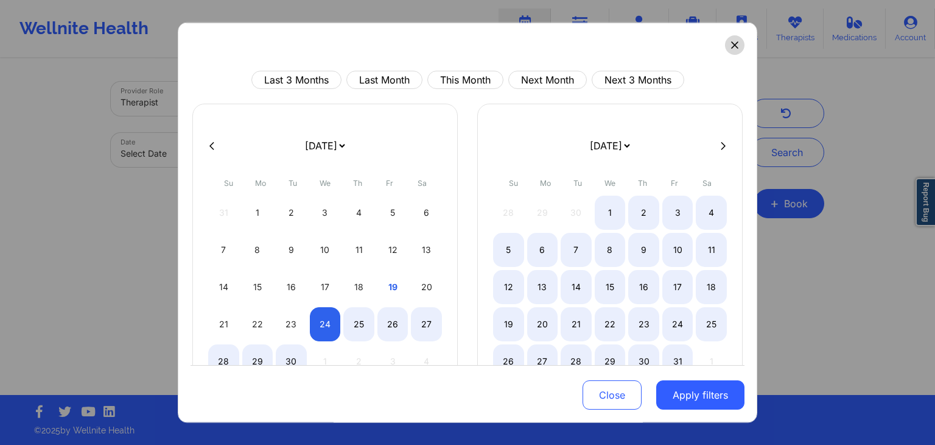
click at [731, 44] on icon at bounding box center [734, 44] width 7 height 7
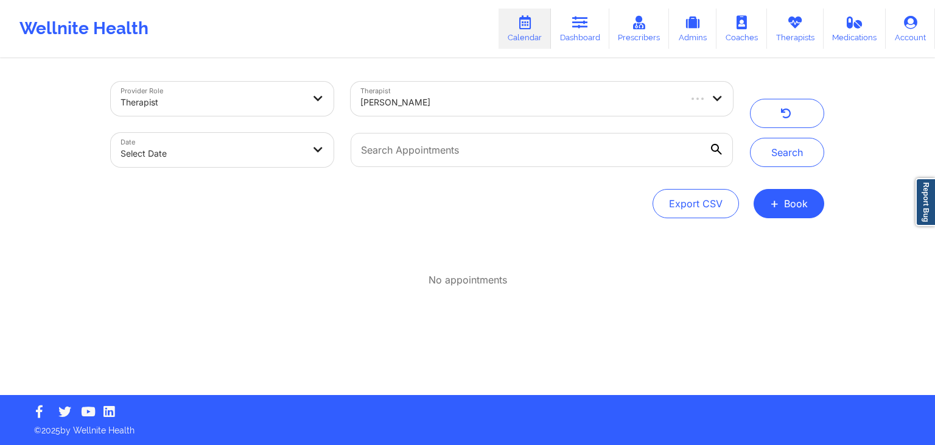
click at [283, 162] on body "Wellnite Health Calendar Dashboard Prescribers Admins Coaches Therapists Medica…" at bounding box center [467, 222] width 935 height 445
select select "2025-8"
select select "2025-9"
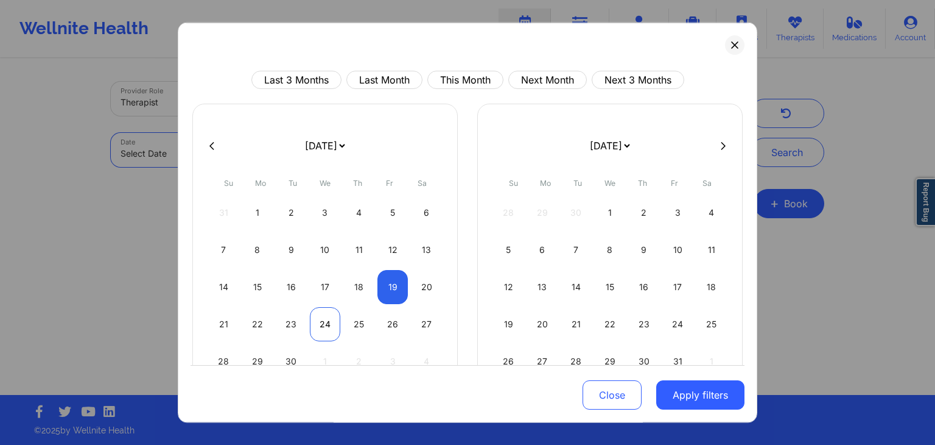
click at [314, 323] on div "24" at bounding box center [325, 324] width 31 height 34
select select "2025-8"
select select "2025-9"
select select "2025-8"
select select "2025-9"
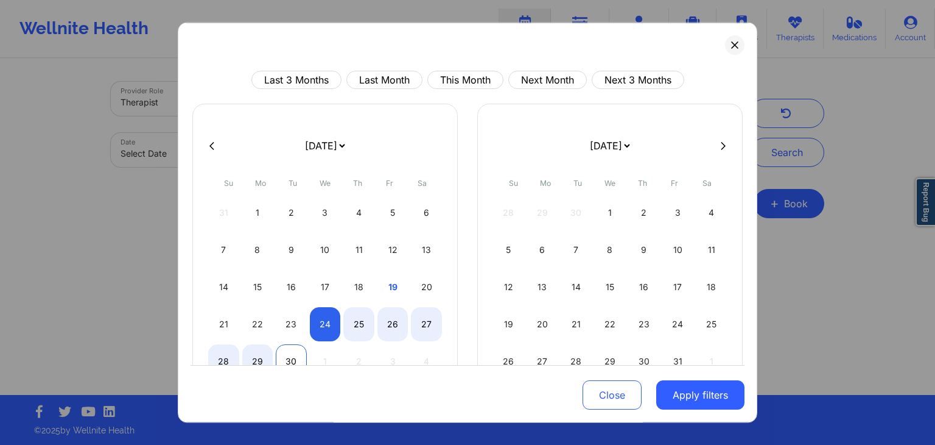
select select "2025-8"
select select "2025-9"
click at [294, 354] on div "30" at bounding box center [291, 361] width 31 height 34
select select "2025-8"
select select "2025-9"
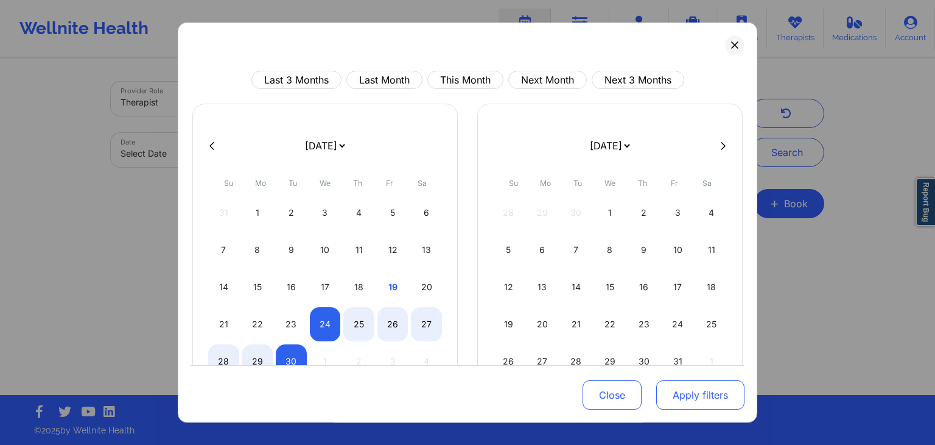
click at [667, 392] on button "Apply filters" at bounding box center [700, 395] width 88 height 29
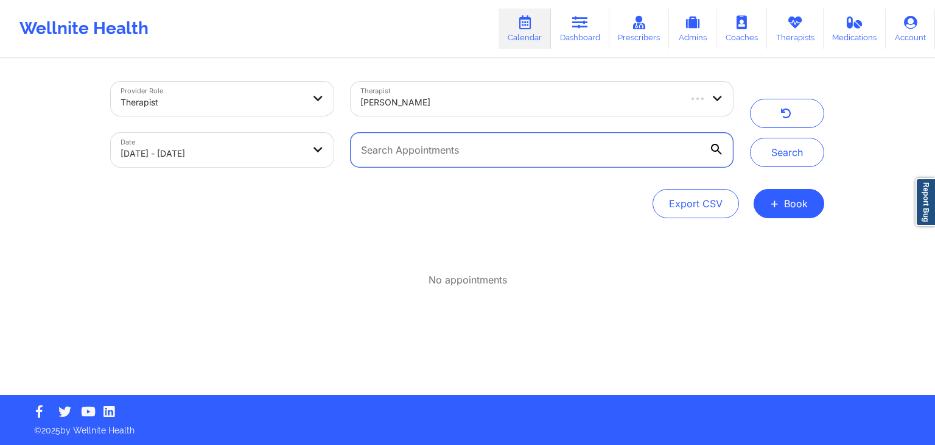
click at [407, 148] on input "text" at bounding box center [542, 150] width 382 height 34
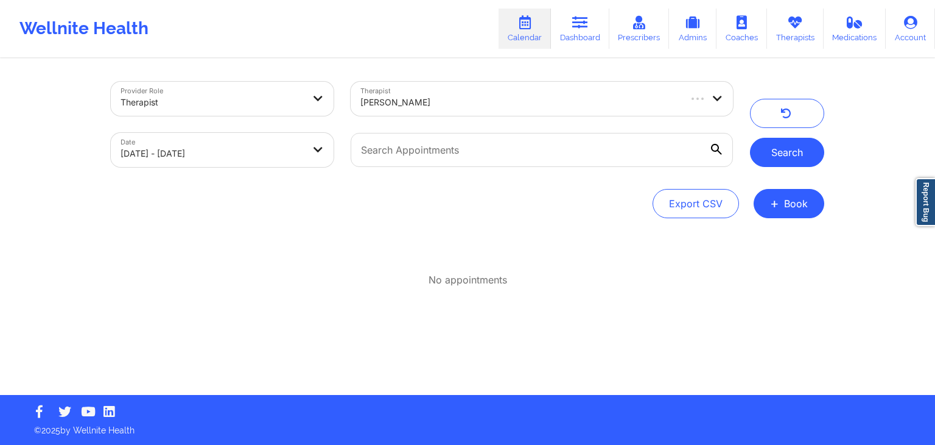
click at [787, 148] on button "Search" at bounding box center [787, 152] width 74 height 29
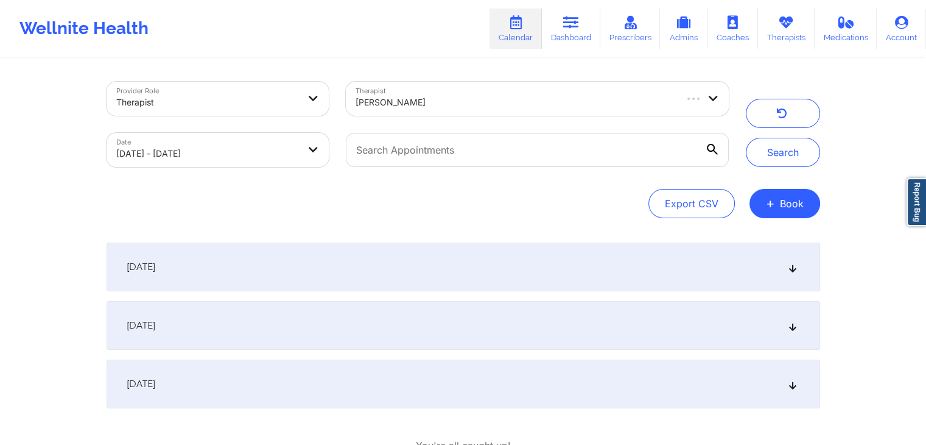
click at [311, 267] on div "[DATE]" at bounding box center [464, 266] width 714 height 49
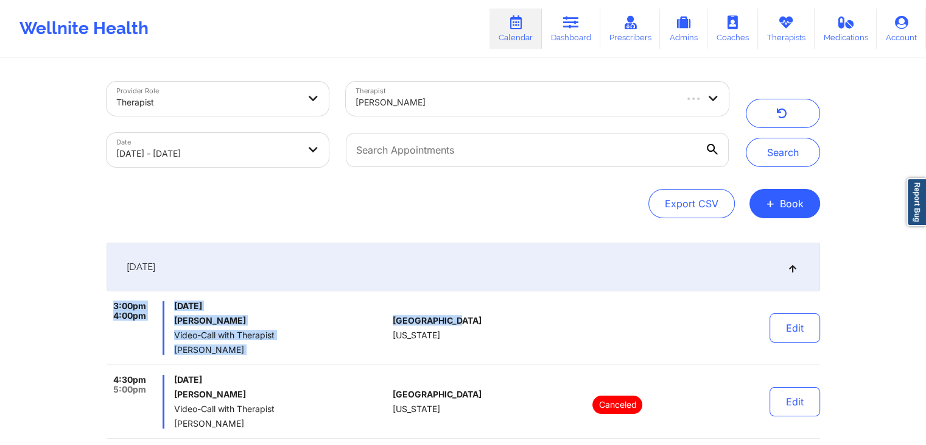
drag, startPoint x: 501, startPoint y: 337, endPoint x: 893, endPoint y: 288, distance: 395.8
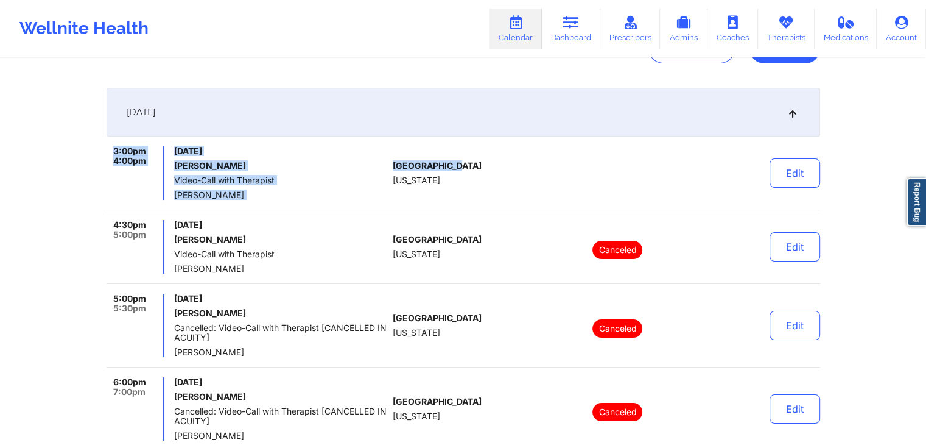
scroll to position [153, 0]
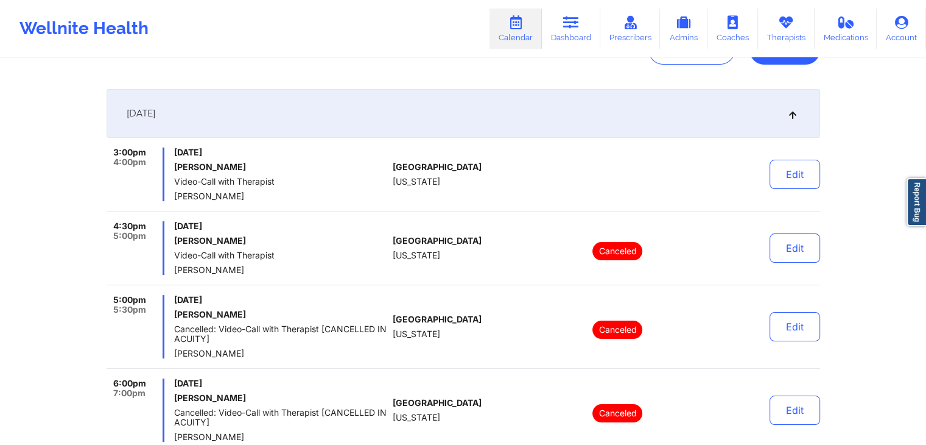
click at [847, 209] on div "Provider Role Therapist Therapist [PERSON_NAME] Date [DATE] - [DATE] Search Exp…" at bounding box center [463, 314] width 926 height 934
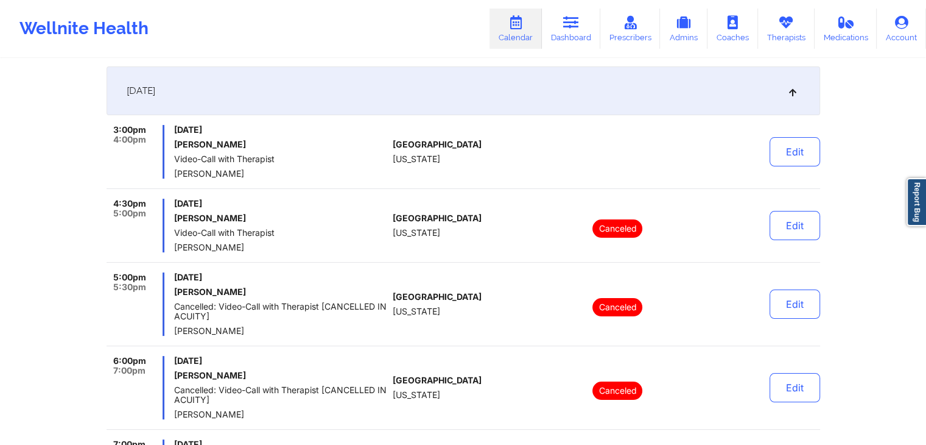
scroll to position [178, 0]
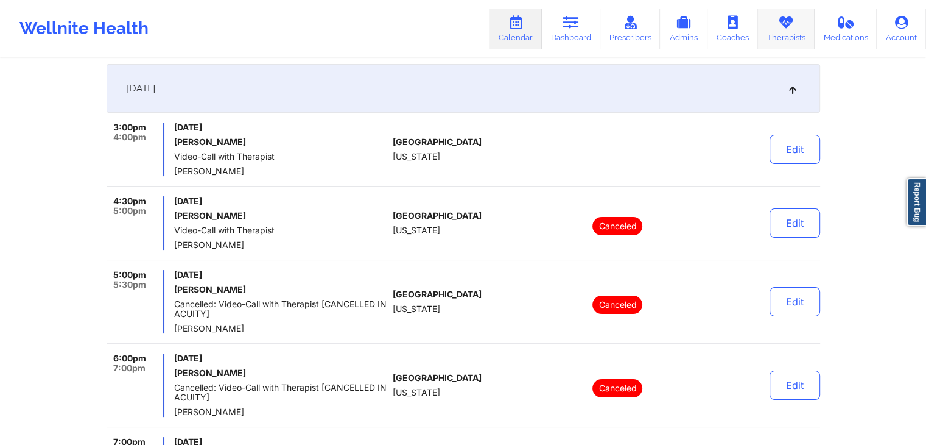
click at [784, 34] on link "Therapists" at bounding box center [786, 29] width 57 height 40
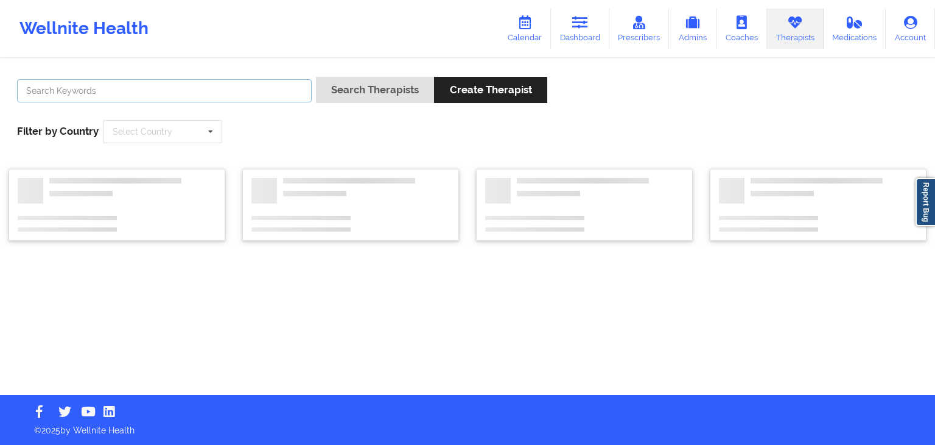
click at [163, 93] on input "text" at bounding box center [164, 90] width 295 height 23
type input "[PERSON_NAME]"
click at [316, 77] on button "Search Therapists" at bounding box center [375, 90] width 118 height 26
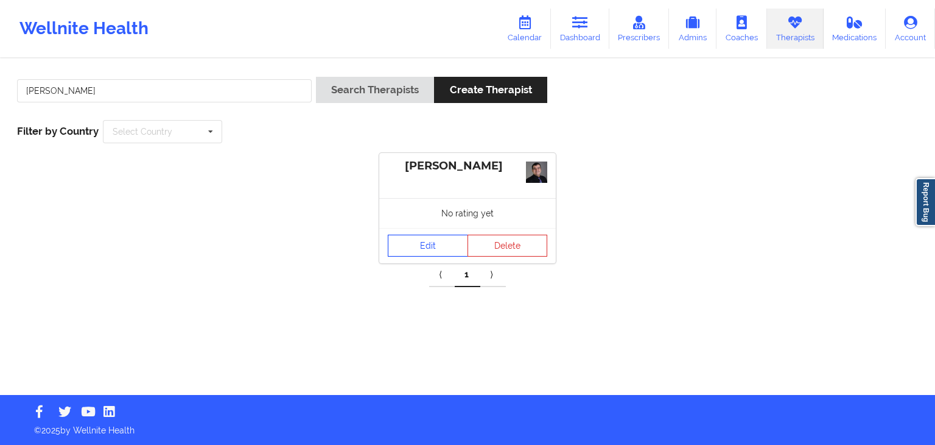
click at [404, 237] on link "Edit" at bounding box center [428, 245] width 80 height 22
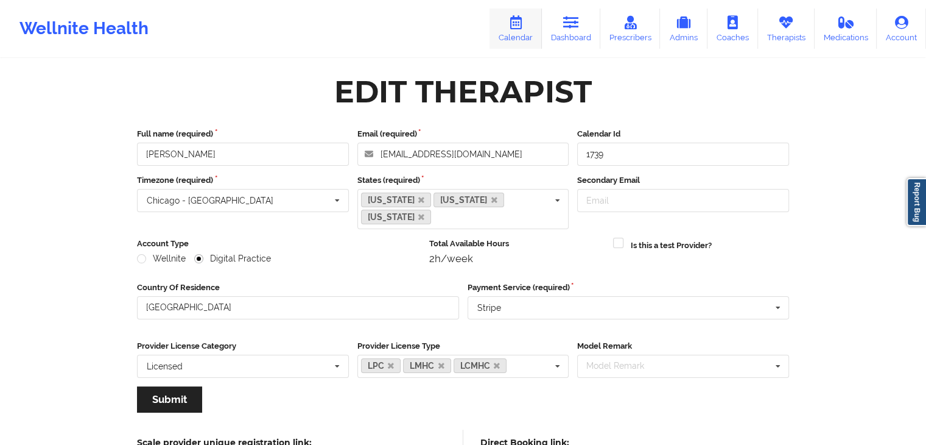
click at [527, 25] on link "Calendar" at bounding box center [516, 29] width 52 height 40
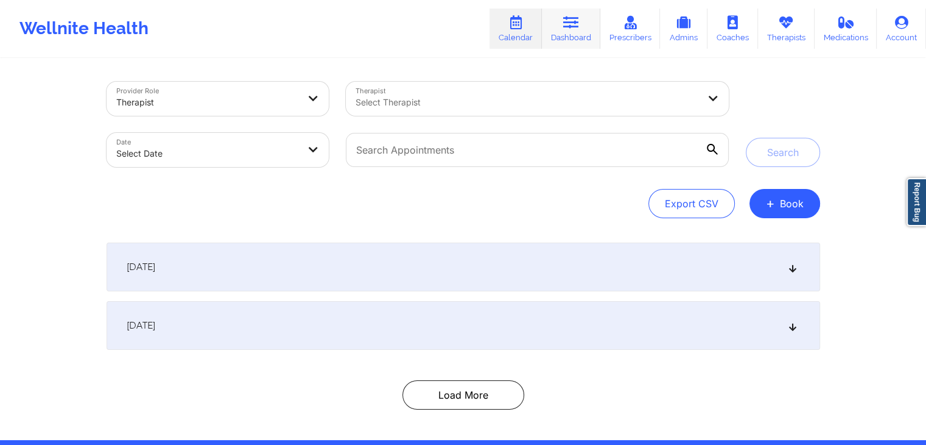
click at [582, 27] on link "Dashboard" at bounding box center [571, 29] width 58 height 40
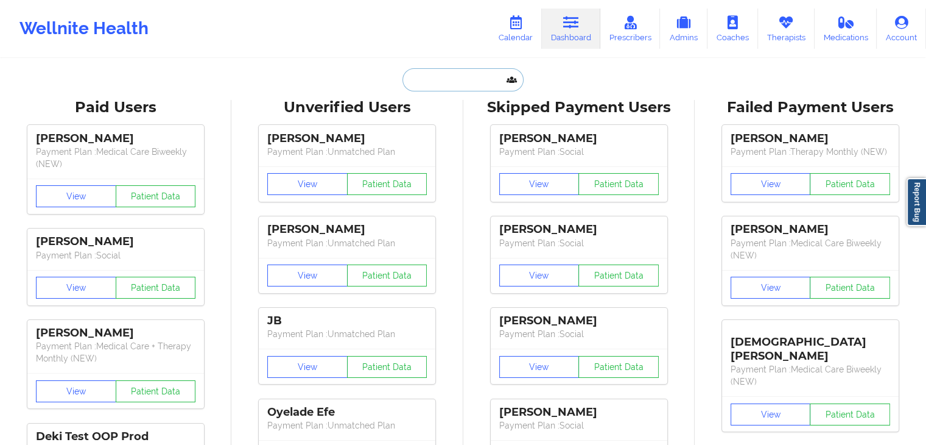
click at [454, 74] on input "text" at bounding box center [463, 79] width 121 height 23
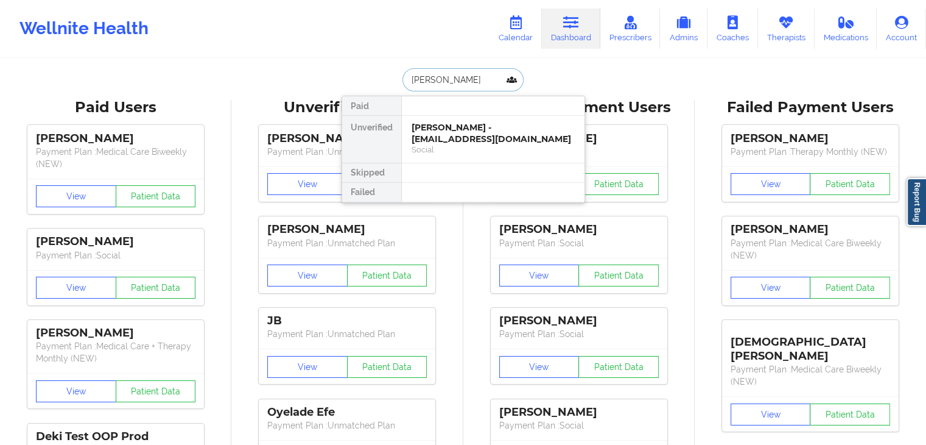
type input "[PERSON_NAME] [PERSON_NAME]"
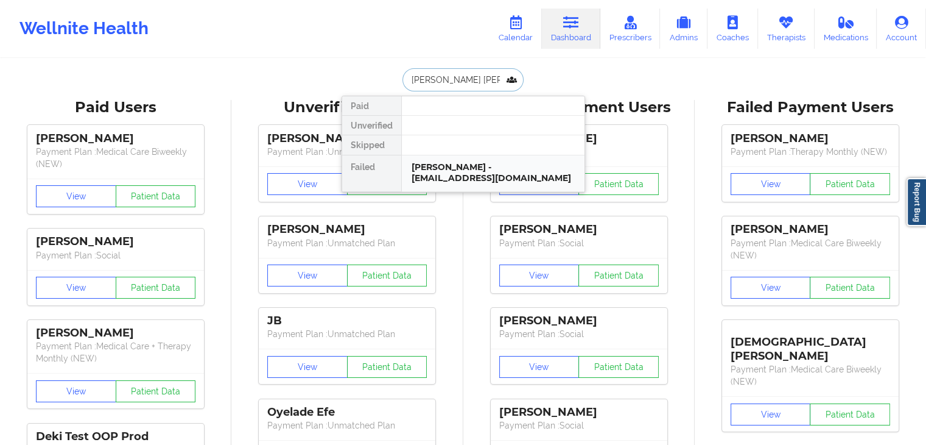
click at [449, 178] on div "[PERSON_NAME] - [EMAIL_ADDRESS][DOMAIN_NAME]" at bounding box center [493, 172] width 163 height 23
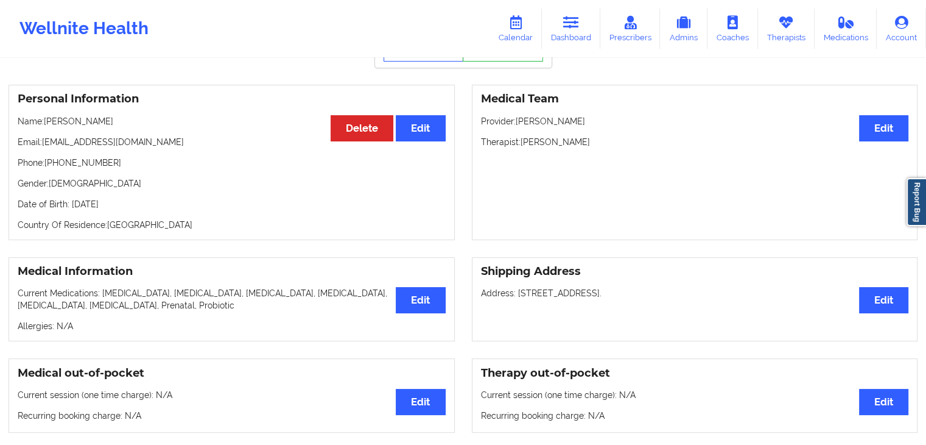
scroll to position [87, 0]
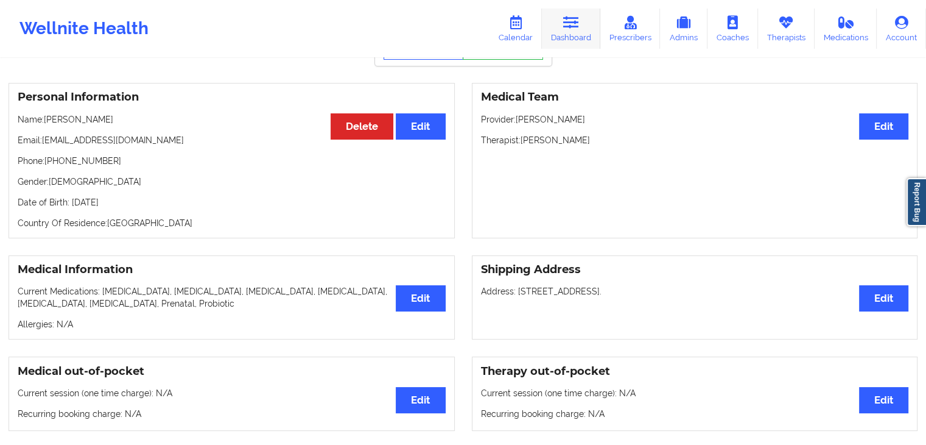
click at [576, 33] on link "Dashboard" at bounding box center [571, 29] width 58 height 40
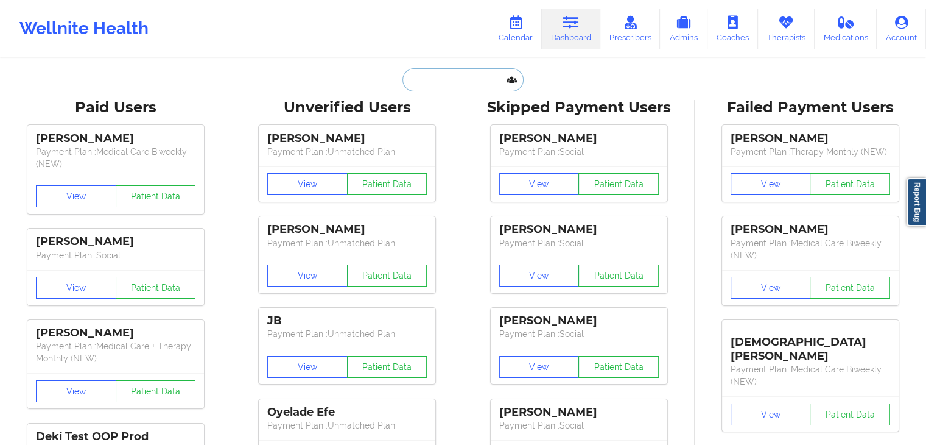
click at [457, 86] on input "text" at bounding box center [463, 79] width 121 height 23
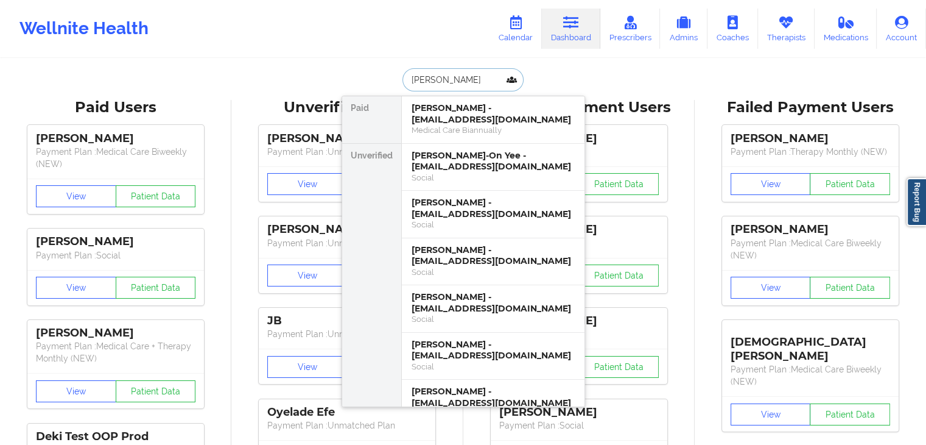
drag, startPoint x: 456, startPoint y: 79, endPoint x: 409, endPoint y: 78, distance: 46.3
click at [409, 78] on input "[PERSON_NAME]" at bounding box center [463, 79] width 121 height 23
paste input "[EMAIL_ADDRESS][DOMAIN_NAME]"
type input "[EMAIL_ADDRESS][DOMAIN_NAME]"
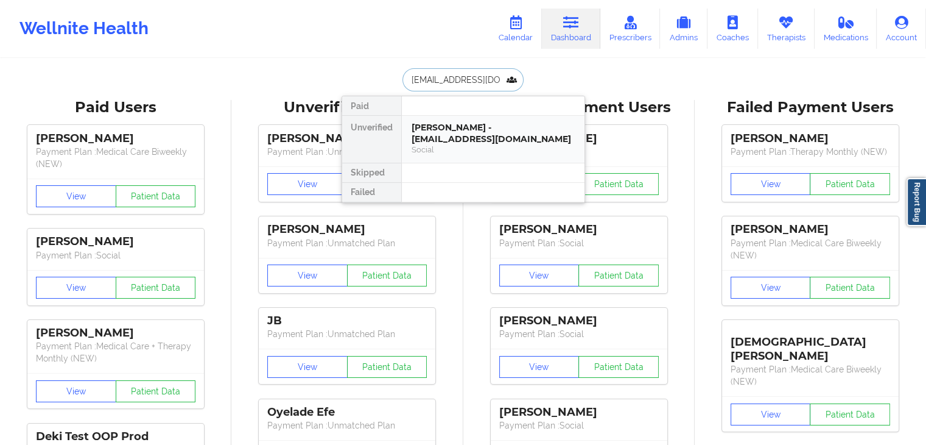
click at [454, 122] on div "[PERSON_NAME] - [EMAIL_ADDRESS][DOMAIN_NAME]" at bounding box center [493, 133] width 163 height 23
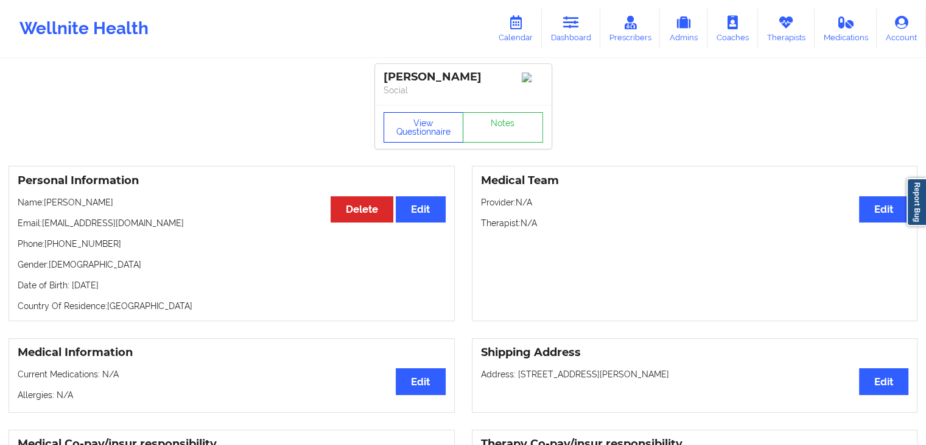
click at [402, 122] on button "View Questionnaire" at bounding box center [424, 127] width 80 height 30
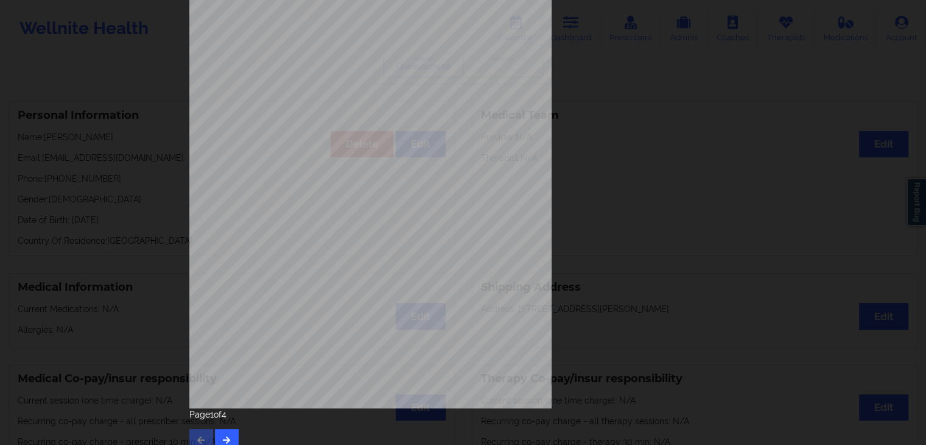
scroll to position [136, 0]
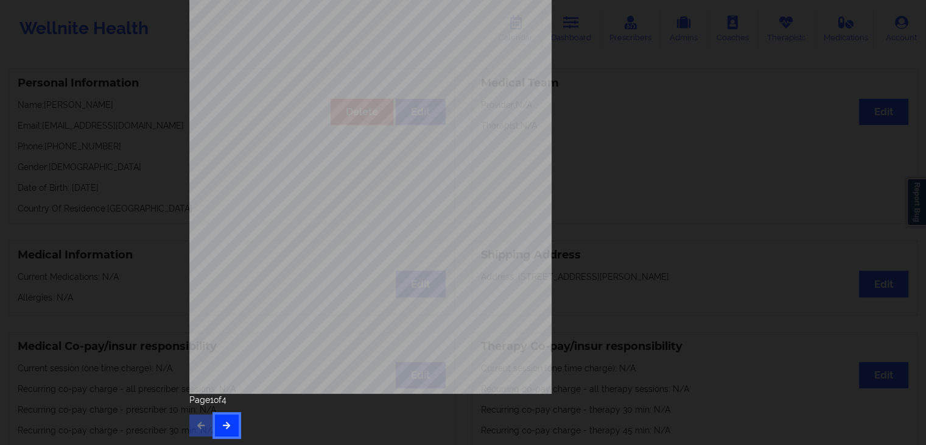
click at [228, 430] on button "button" at bounding box center [227, 425] width 24 height 22
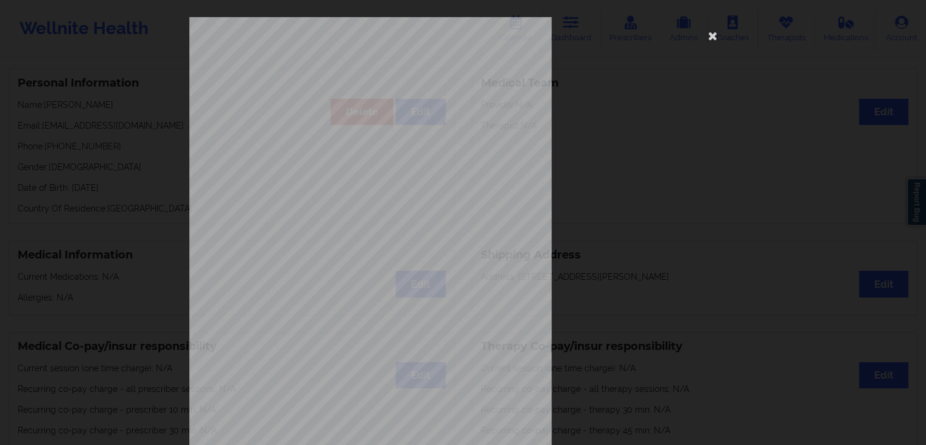
click at [325, 361] on span "Thoughts that you would be better of" at bounding box center [372, 357] width 104 height 7
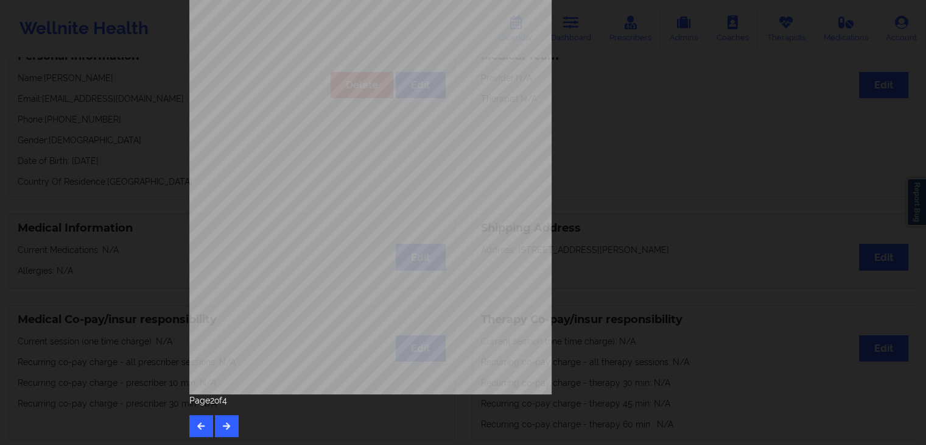
scroll to position [136, 0]
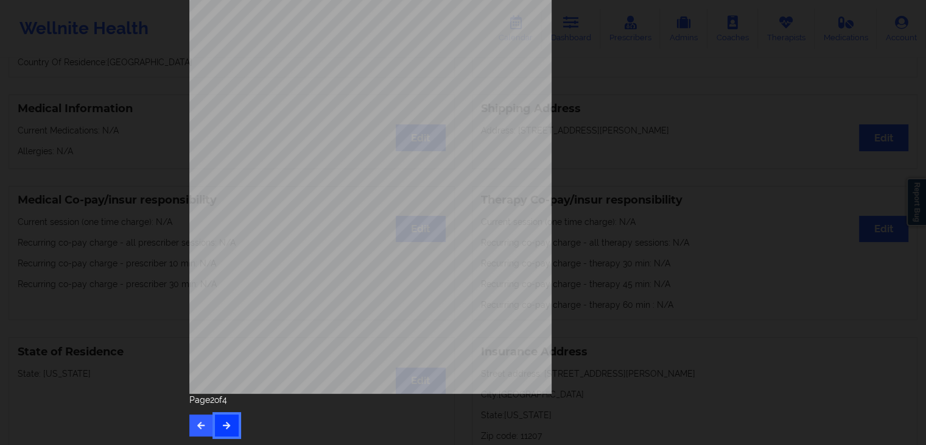
click at [215, 423] on button "button" at bounding box center [227, 425] width 24 height 22
